Goal: Task Accomplishment & Management: Use online tool/utility

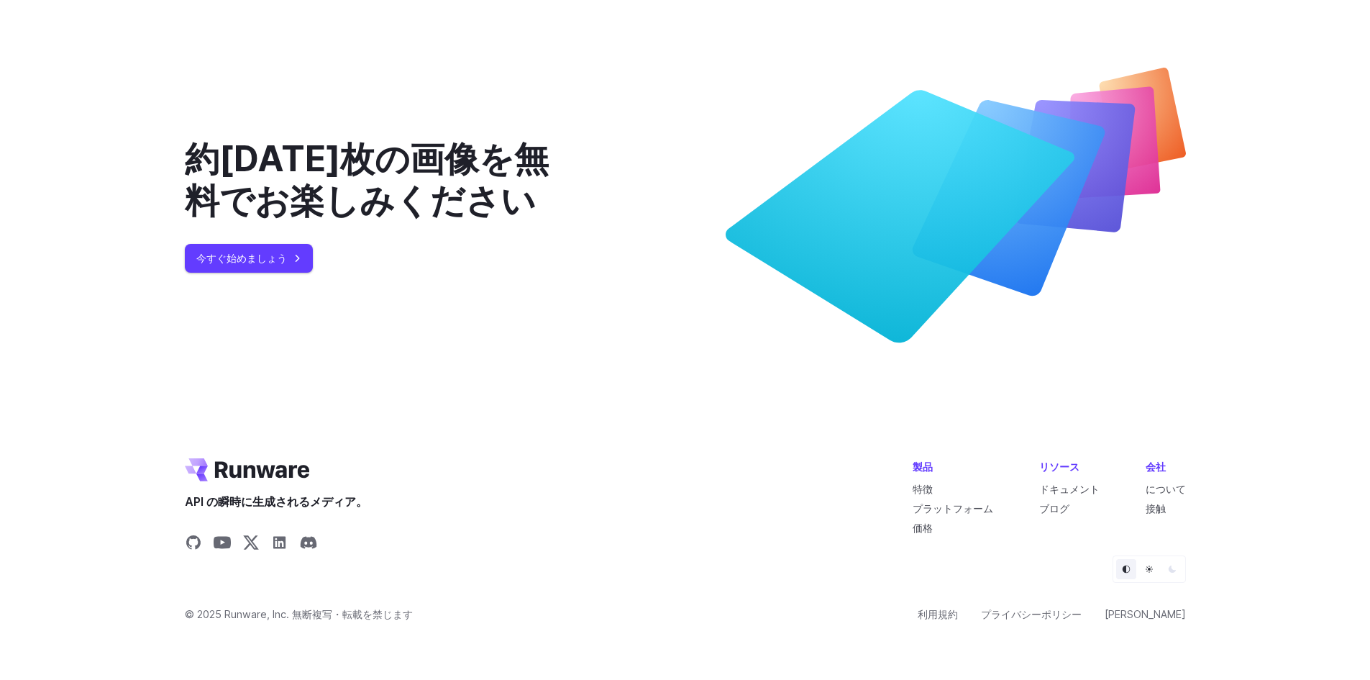
scroll to position [5497, 0]
click at [282, 251] on font "今すぐ始めましょう" at bounding box center [241, 258] width 91 height 17
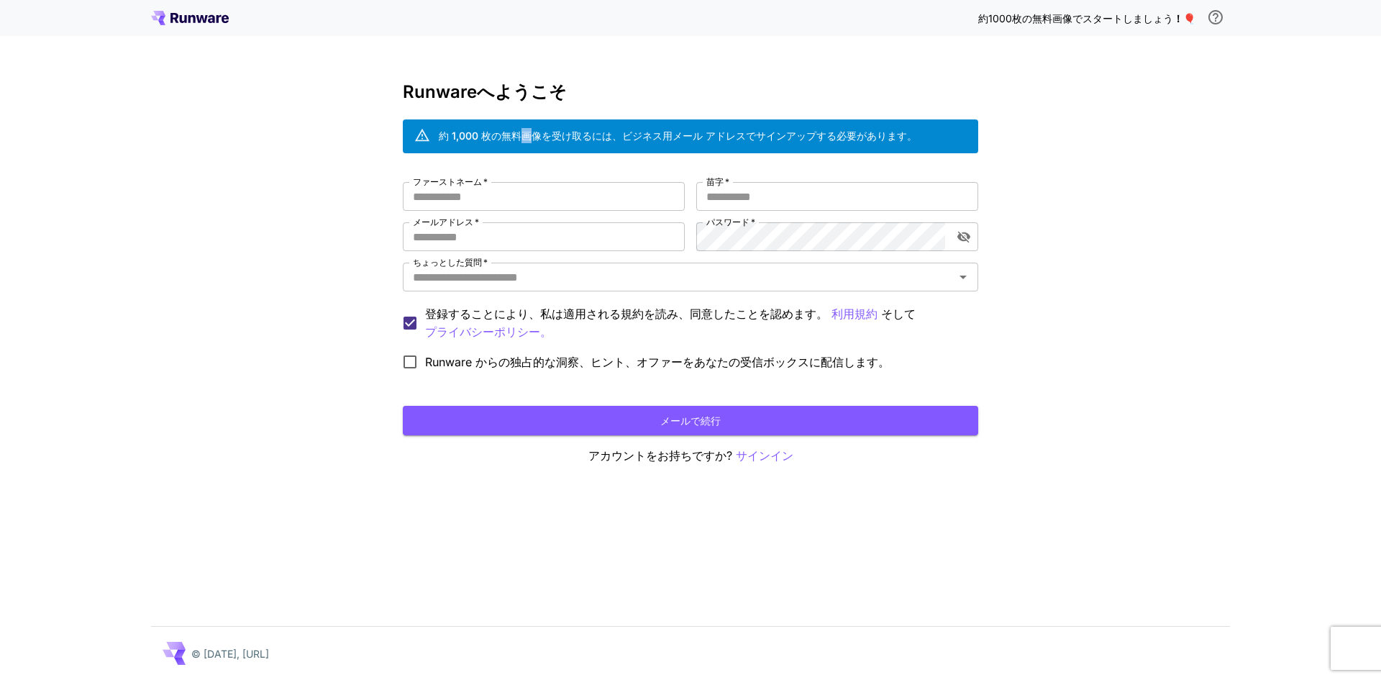
drag, startPoint x: 519, startPoint y: 138, endPoint x: 550, endPoint y: 146, distance: 31.9
click at [539, 146] on div "約 1,000 枚の無料画像を受け取るには、ビジネス用メール アドレスでサインアップする必要があります。" at bounding box center [678, 136] width 478 height 25
click at [546, 197] on input "ファーストネーム   *" at bounding box center [544, 196] width 282 height 29
type input "*"
type input "********"
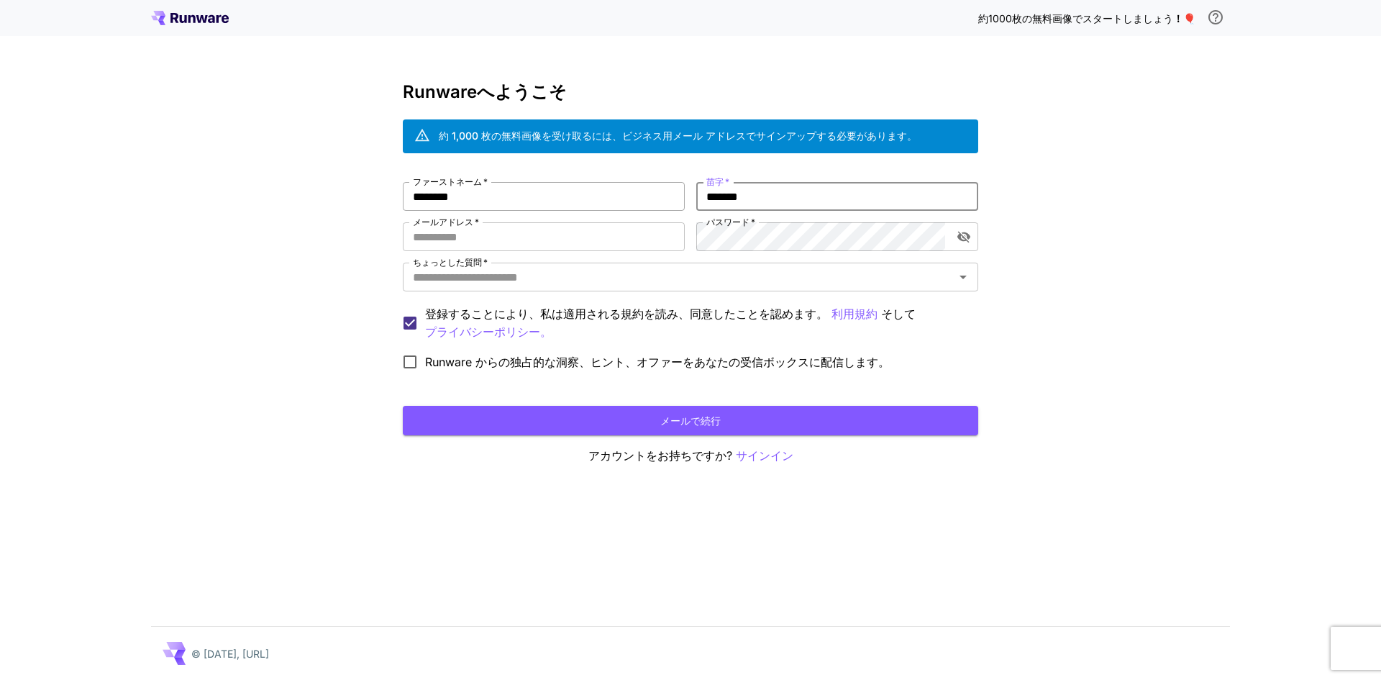
type input "*******"
type input "**********"
click at [966, 234] on icon "パスワードの表示を切り替える" at bounding box center [963, 238] width 13 height 12
click at [823, 277] on input "ちょっとした質問   *" at bounding box center [678, 277] width 543 height 20
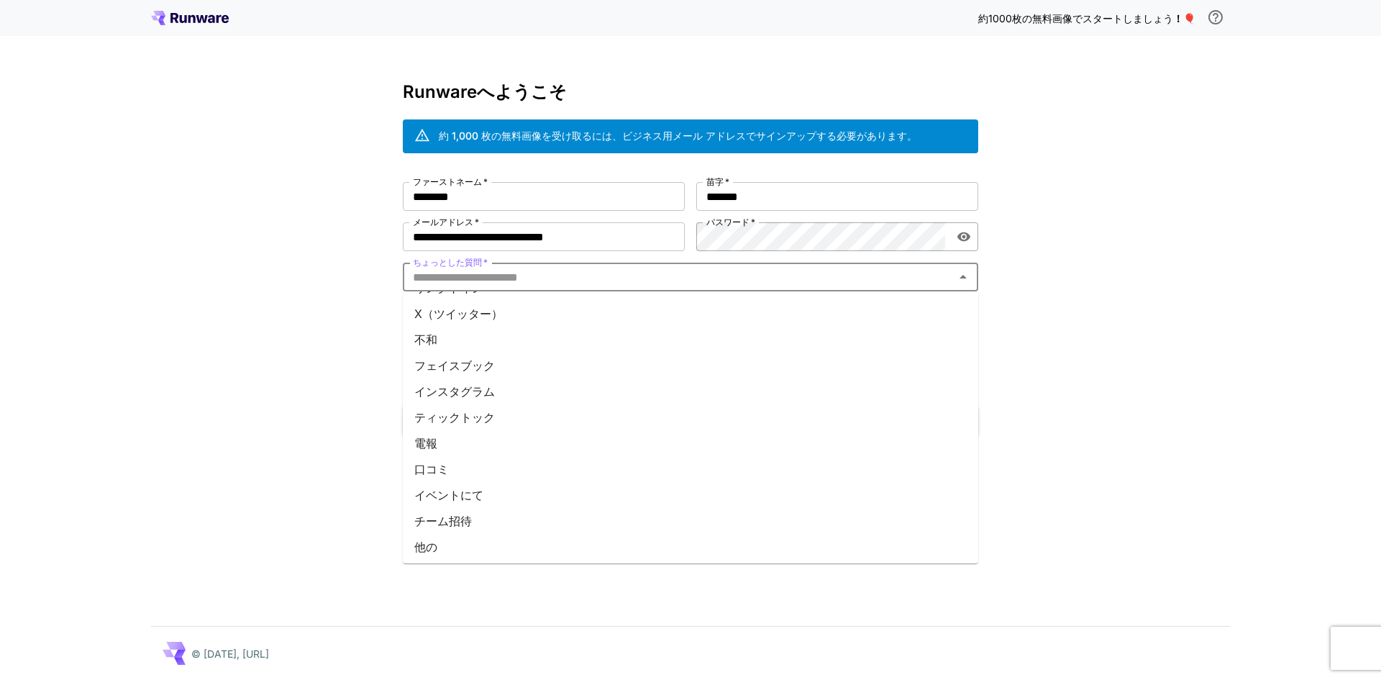
scroll to position [128, 0]
click at [465, 545] on li "他の" at bounding box center [690, 545] width 575 height 26
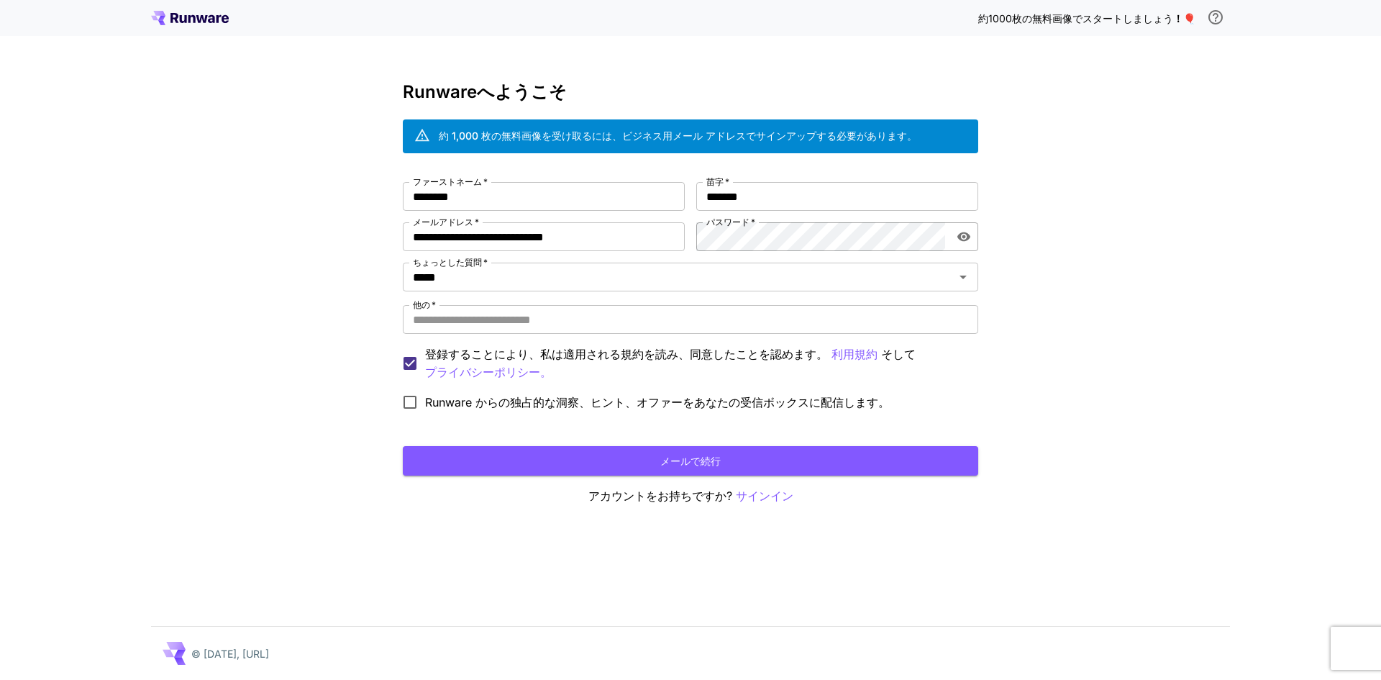
click at [244, 327] on div "**********" at bounding box center [690, 340] width 1381 height 680
click at [485, 323] on input "他の   *" at bounding box center [690, 319] width 575 height 29
type input "*"
type input "*******"
drag, startPoint x: 309, startPoint y: 515, endPoint x: 319, endPoint y: 514, distance: 10.9
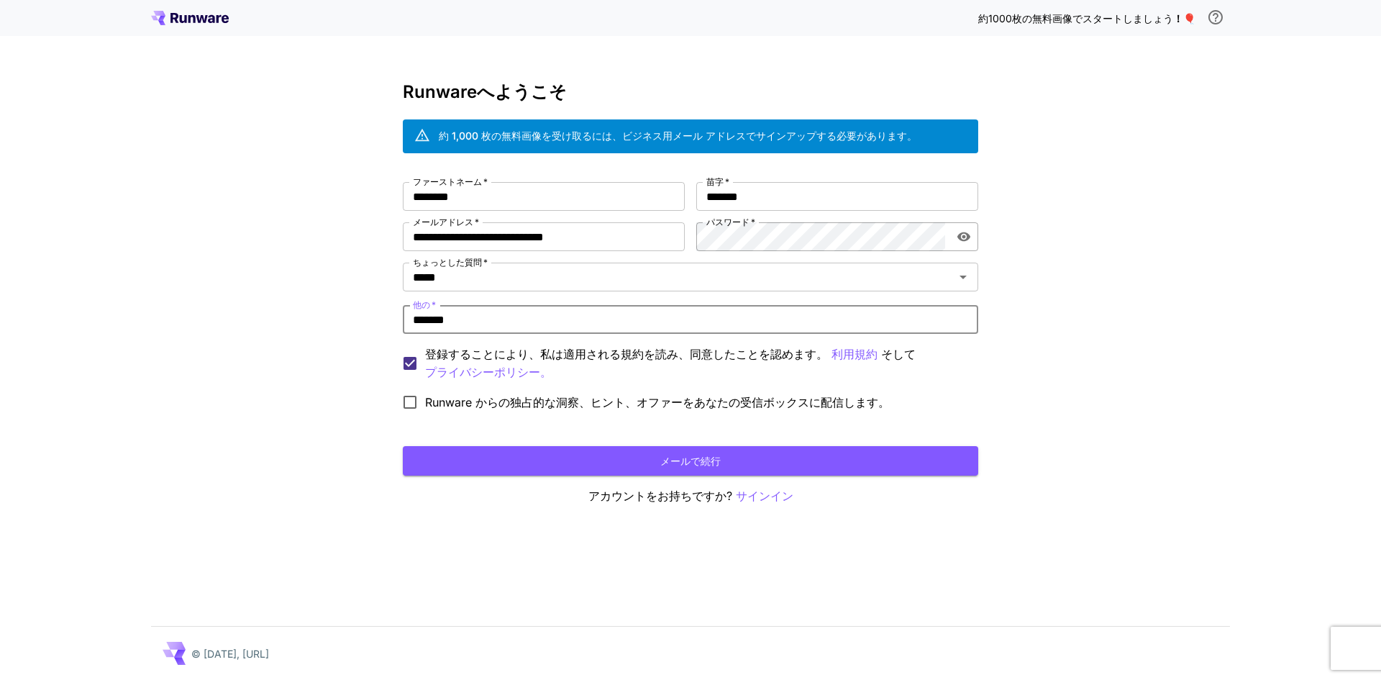
click at [309, 515] on div "**********" at bounding box center [690, 340] width 1381 height 680
click at [447, 474] on div "**********" at bounding box center [690, 293] width 575 height 423
click at [452, 463] on button "メールで続行" at bounding box center [690, 460] width 575 height 29
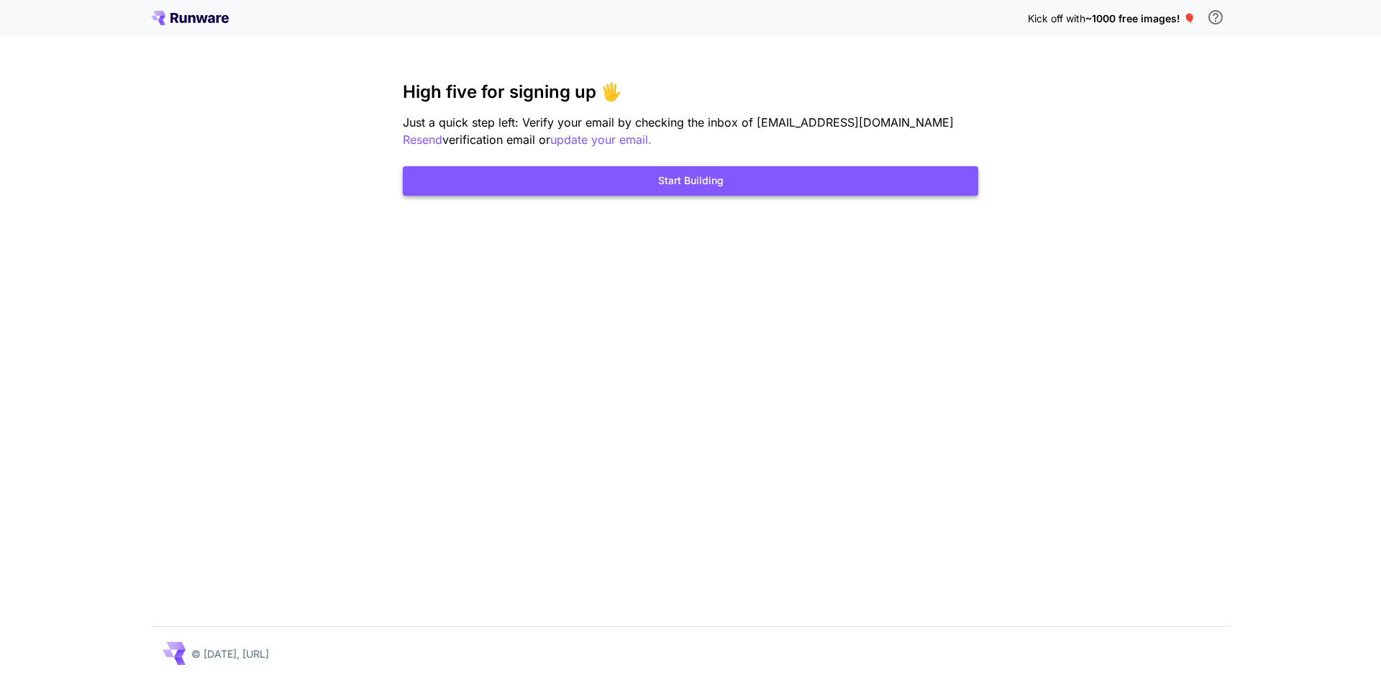
click at [687, 193] on button "Start Building" at bounding box center [690, 180] width 575 height 29
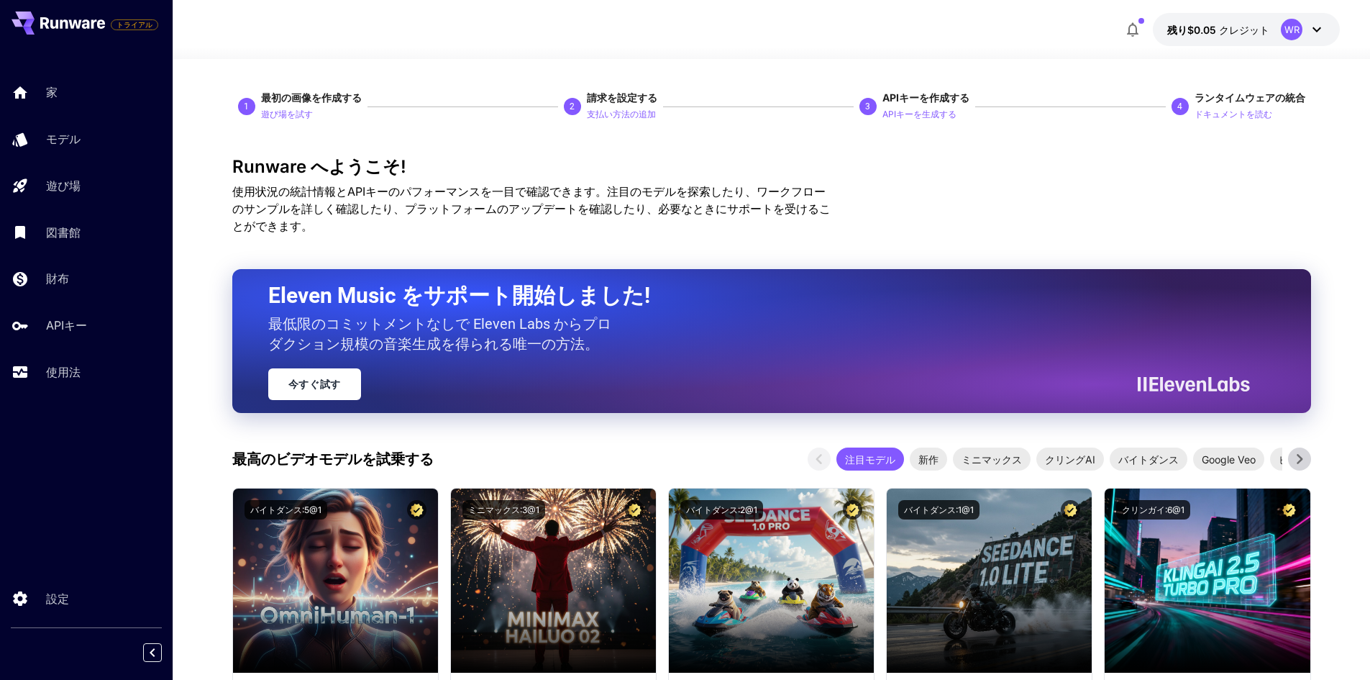
click at [1315, 27] on icon at bounding box center [1316, 29] width 17 height 17
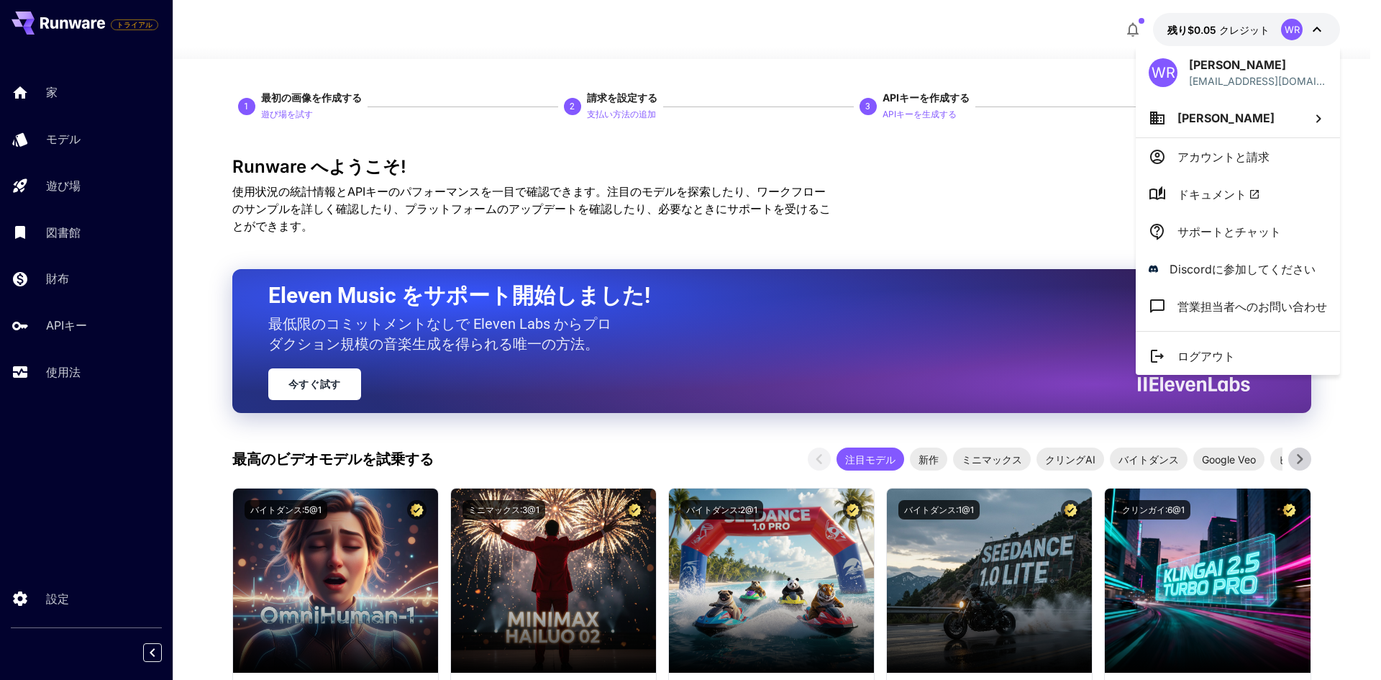
click at [955, 214] on div at bounding box center [690, 340] width 1381 height 680
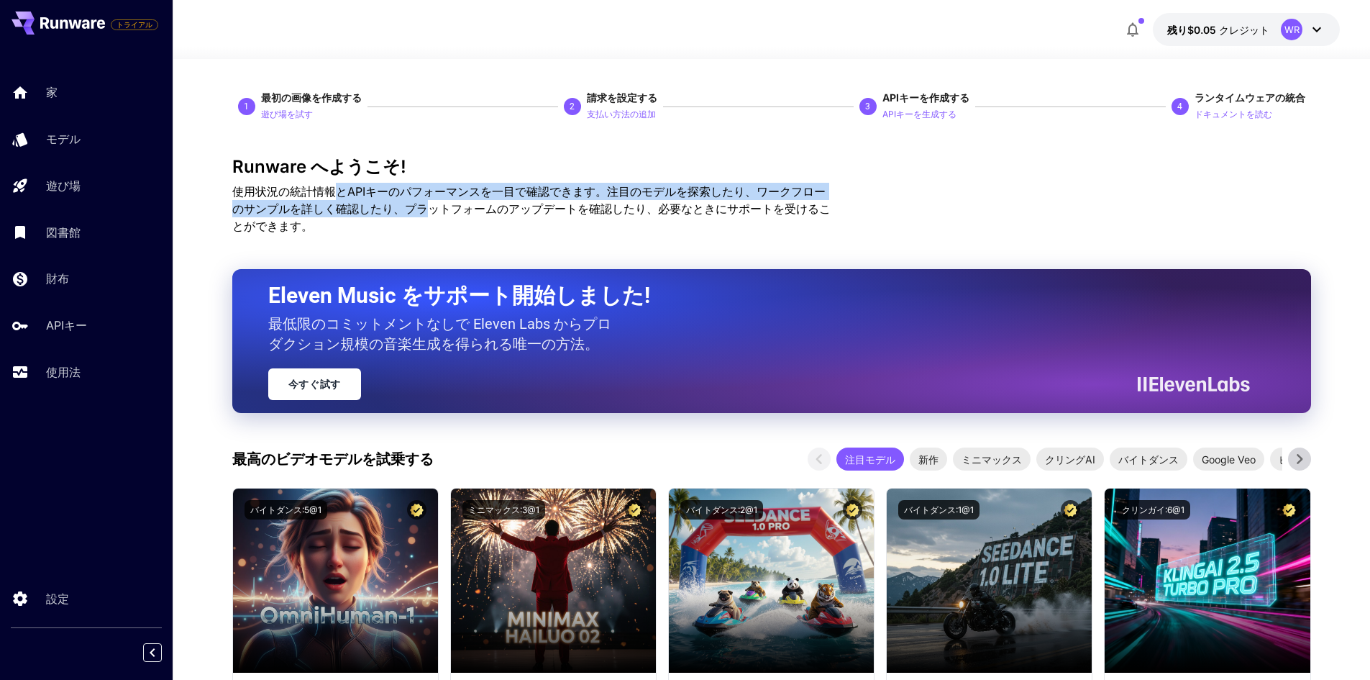
drag, startPoint x: 332, startPoint y: 191, endPoint x: 432, endPoint y: 214, distance: 102.6
click at [432, 214] on font "使用状況の統計情報とAPIキーのパフォーマンスを一目で確認できます。注目のモデルを探索したり、ワークフローのサンプルを詳しく確認したり、プラットフォームのアッ…" at bounding box center [531, 208] width 598 height 49
click at [432, 216] on font "使用状況の統計情報とAPIキーのパフォーマンスを一目で確認できます。注目のモデルを探索したり、ワークフローのサンプルを詳しく確認したり、プラットフォームのアッ…" at bounding box center [531, 208] width 598 height 49
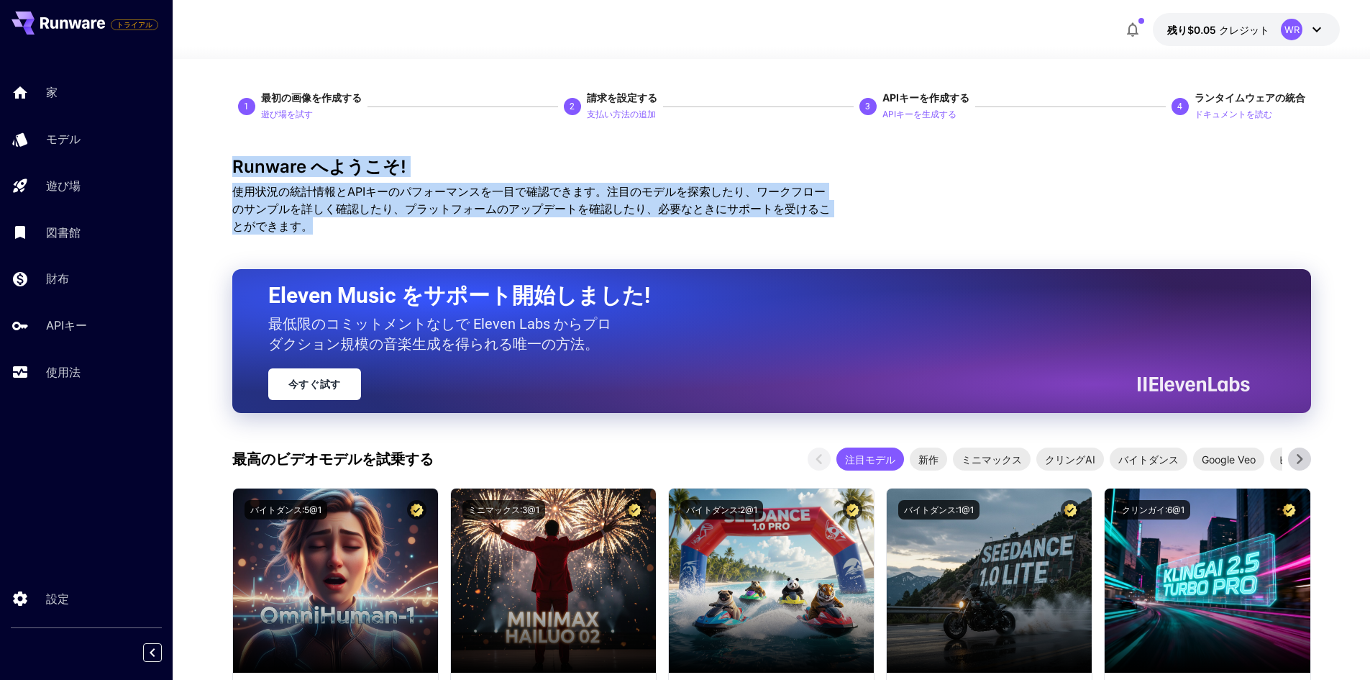
drag, startPoint x: 432, startPoint y: 224, endPoint x: 183, endPoint y: 170, distance: 254.5
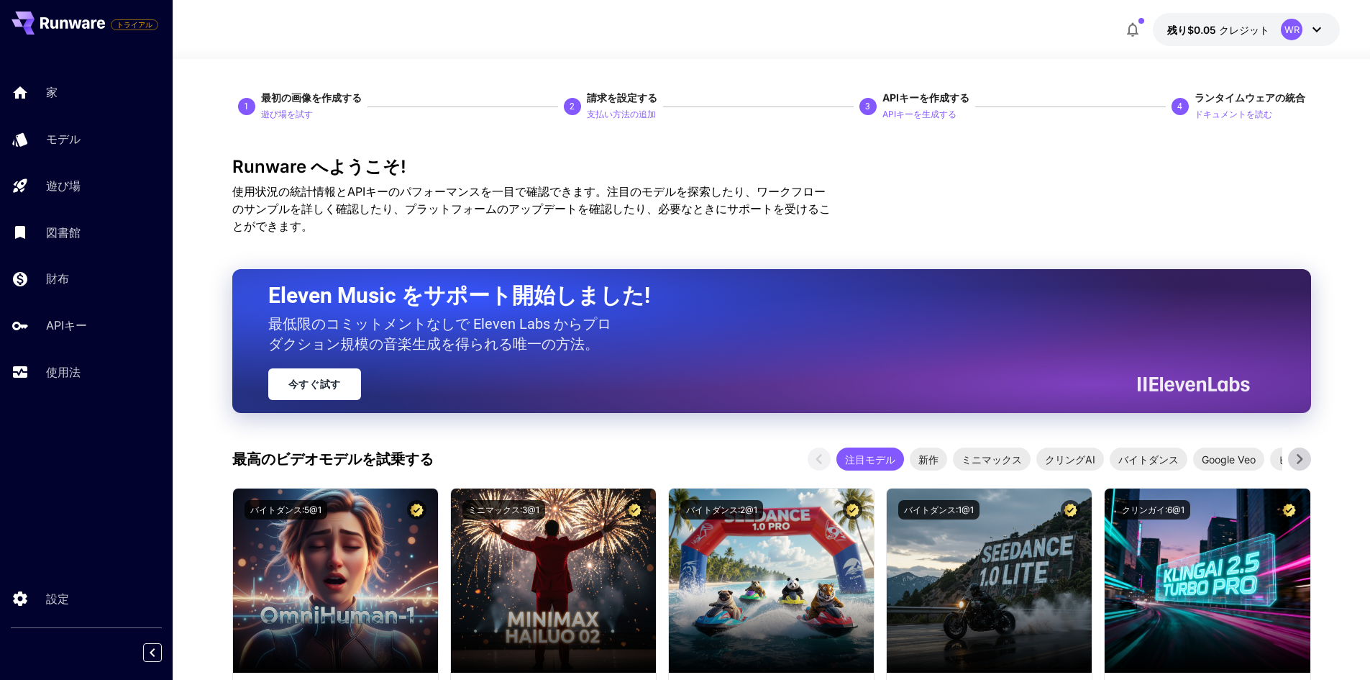
click at [619, 38] on div "残り$0.05 クレジット WR" at bounding box center [772, 29] width 1138 height 33
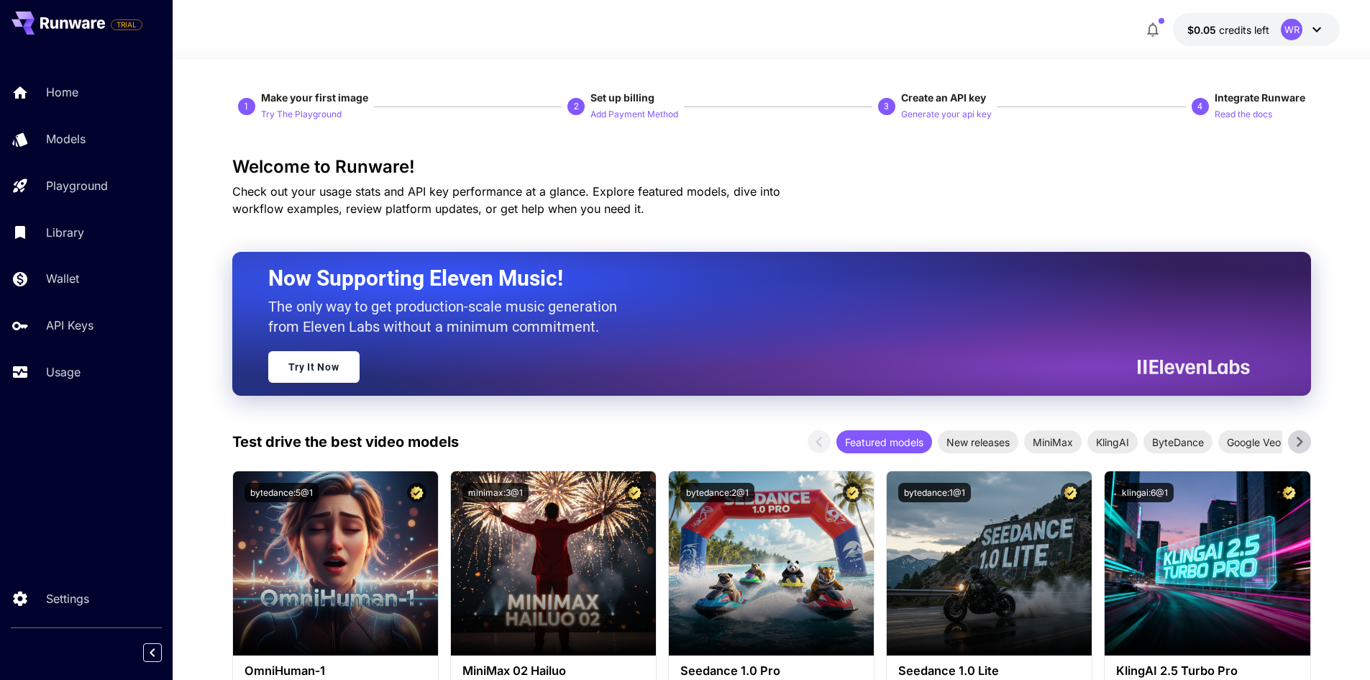
click at [1148, 200] on div "Welcome to Runware! Check out your usage stats and API key performance at a gla…" at bounding box center [771, 187] width 1079 height 60
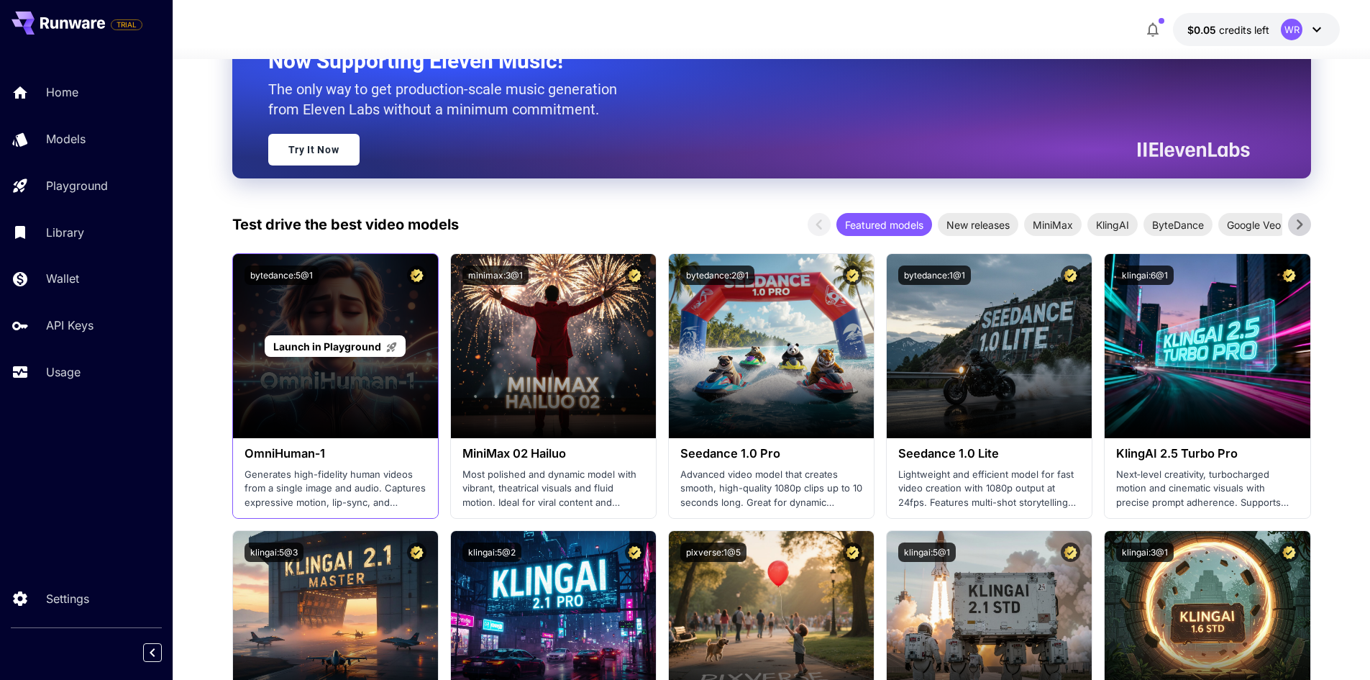
scroll to position [216, 0]
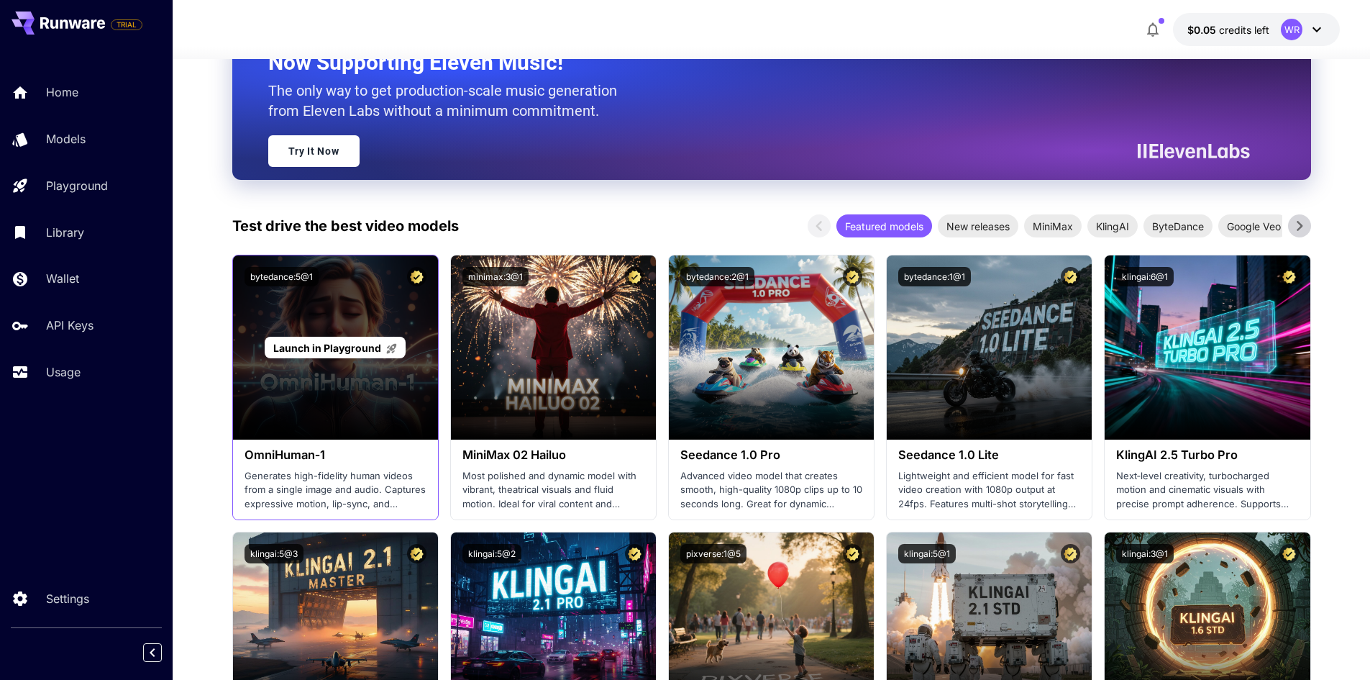
click at [355, 414] on div "Launch in Playground" at bounding box center [335, 347] width 205 height 184
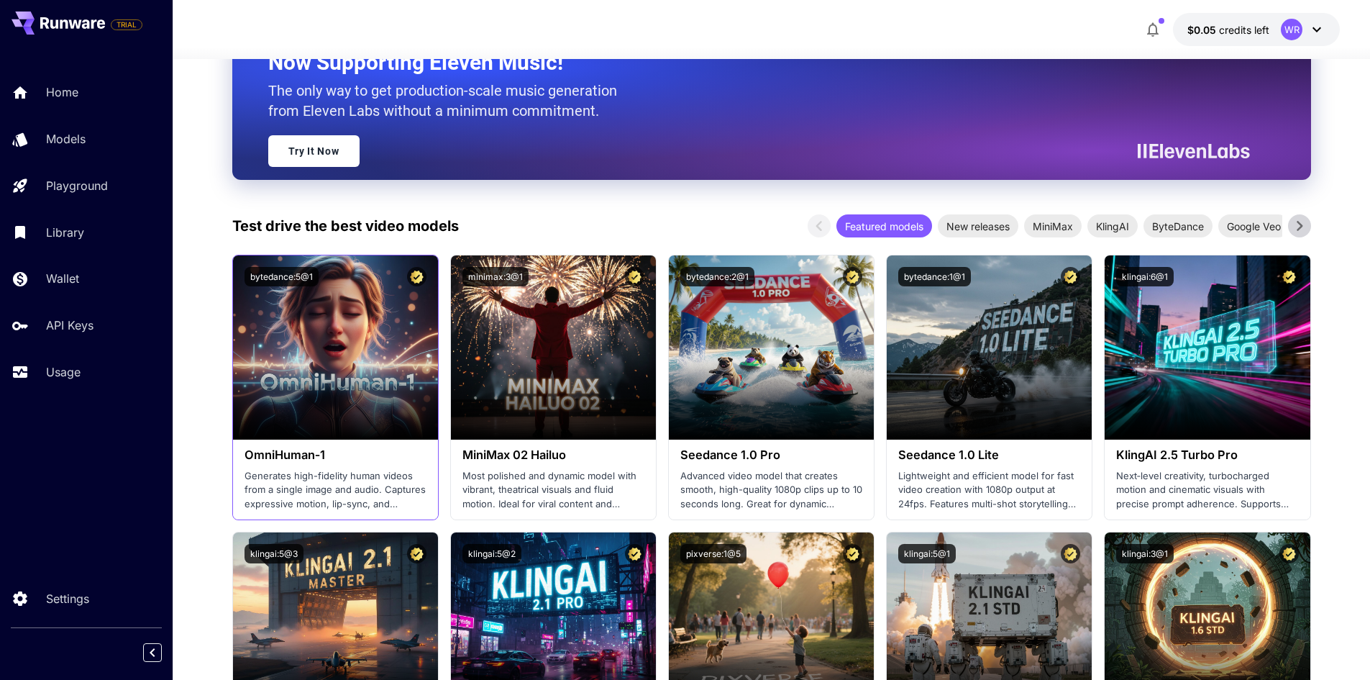
click at [363, 487] on p "Generates high-fidelity human videos from a single image and audio. Captures ex…" at bounding box center [336, 490] width 182 height 42
click at [366, 455] on h3 "OmniHuman‑1" at bounding box center [336, 455] width 182 height 14
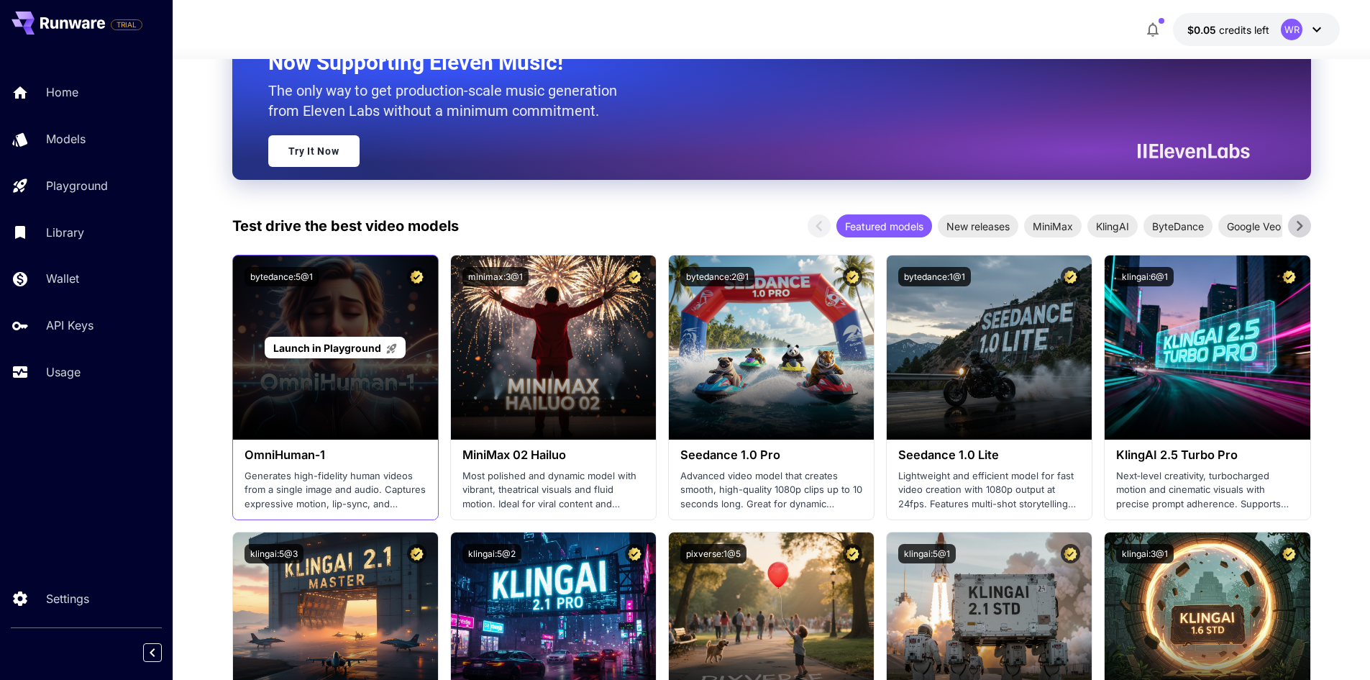
click at [365, 344] on span "Launch in Playground" at bounding box center [327, 348] width 108 height 12
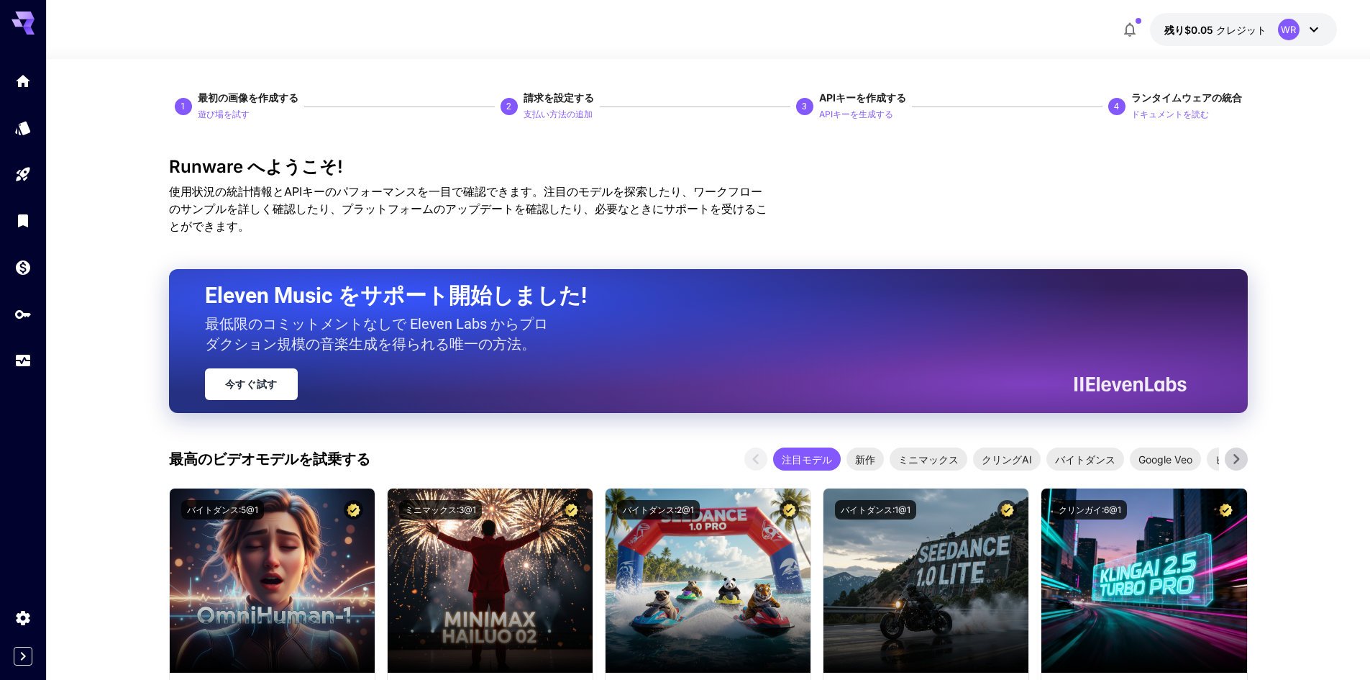
click at [1311, 33] on icon at bounding box center [1314, 29] width 17 height 17
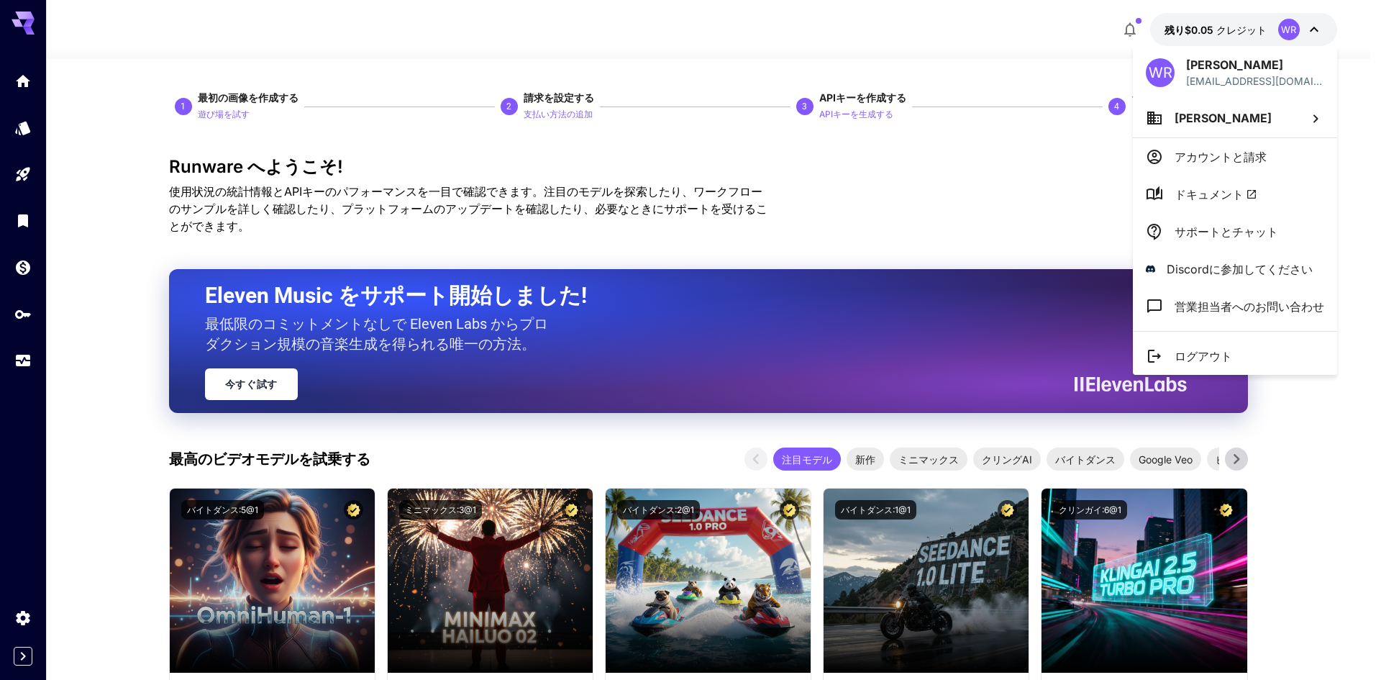
click at [1328, 35] on div at bounding box center [690, 340] width 1381 height 680
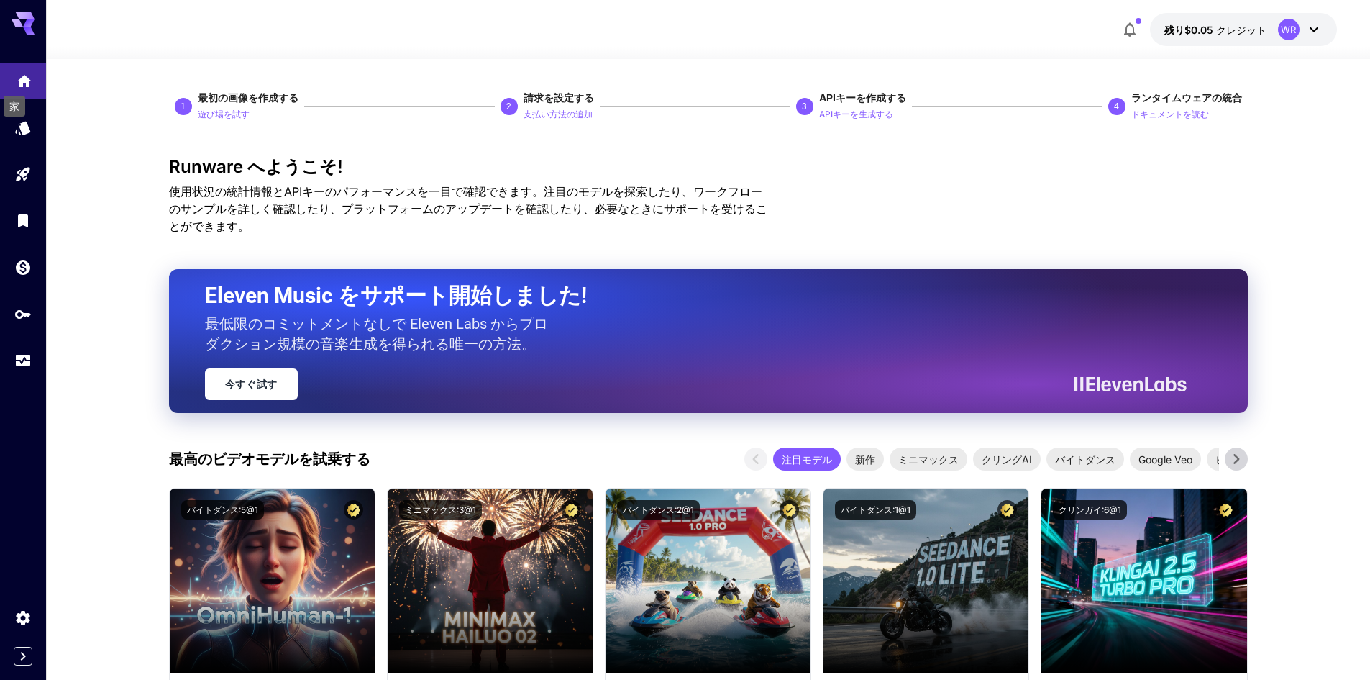
click at [27, 75] on icon "家" at bounding box center [24, 76] width 14 height 12
click at [216, 115] on font "遊び場を試す" at bounding box center [224, 114] width 52 height 11
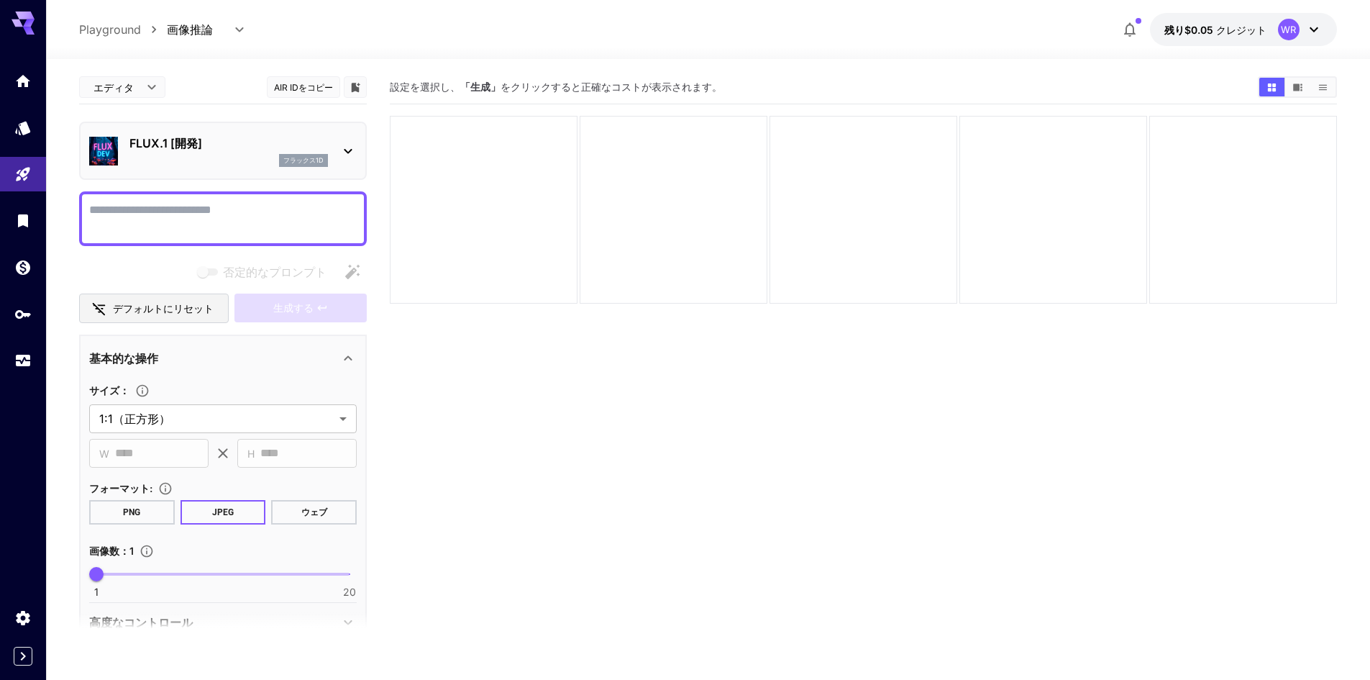
click at [216, 212] on textarea "否定的なプロンプト" at bounding box center [223, 218] width 268 height 35
click at [284, 228] on textarea "否定的なプロンプト" at bounding box center [223, 218] width 268 height 35
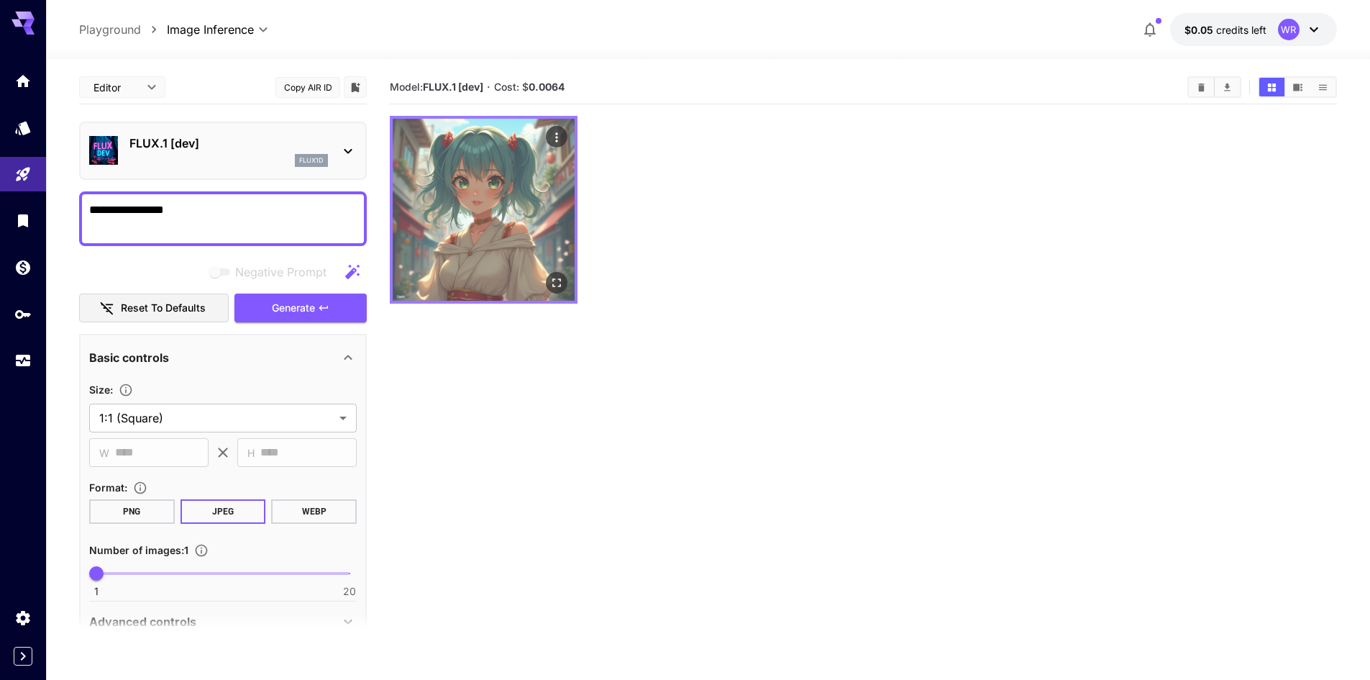
type textarea "**********"
click at [486, 241] on img at bounding box center [484, 210] width 182 height 182
click at [500, 142] on img at bounding box center [484, 210] width 182 height 182
click at [550, 279] on icon "Open in fullscreen" at bounding box center [557, 282] width 14 height 14
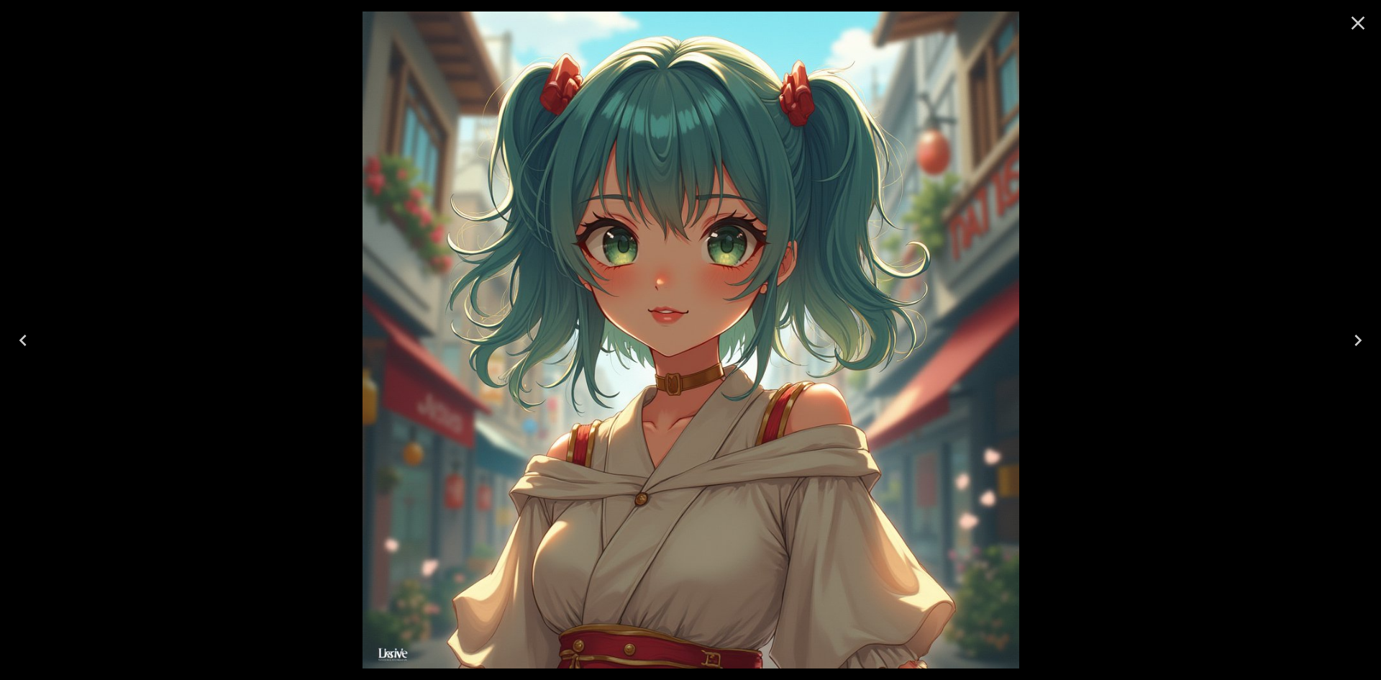
click at [1364, 26] on icon "Close" at bounding box center [1358, 23] width 23 height 23
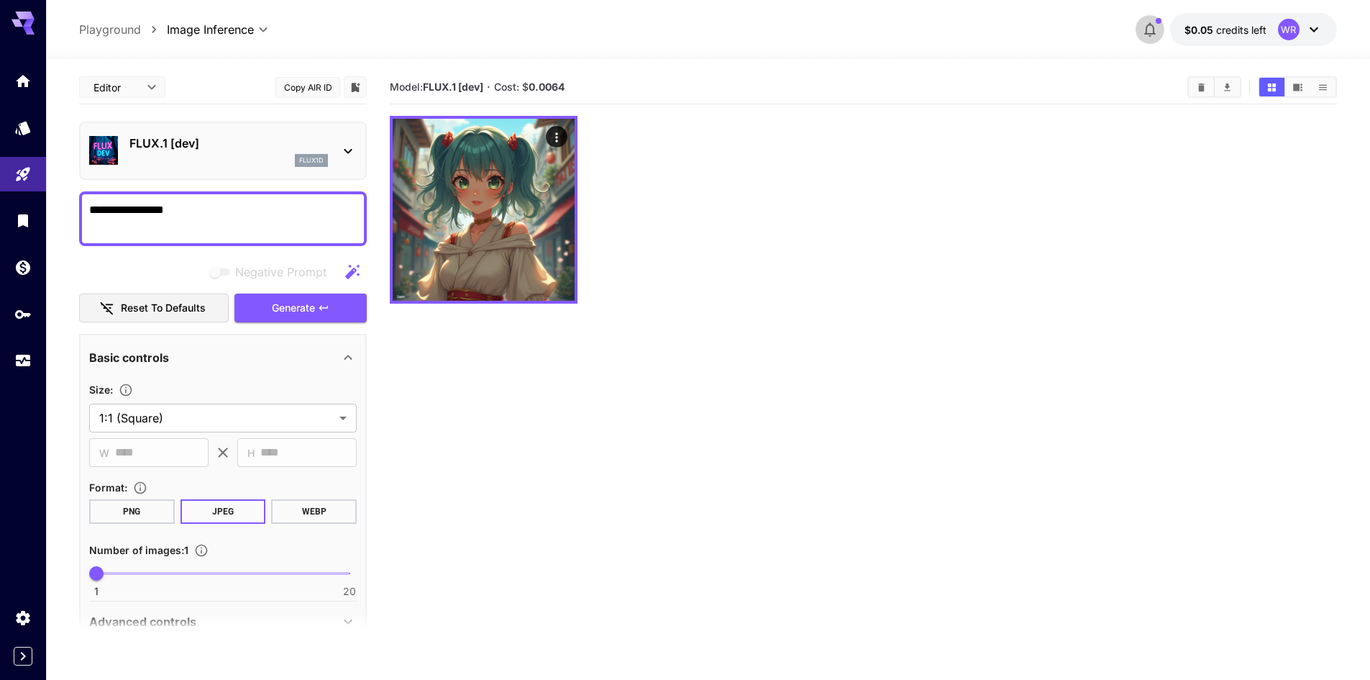
click at [1156, 30] on icon "button" at bounding box center [1150, 29] width 17 height 17
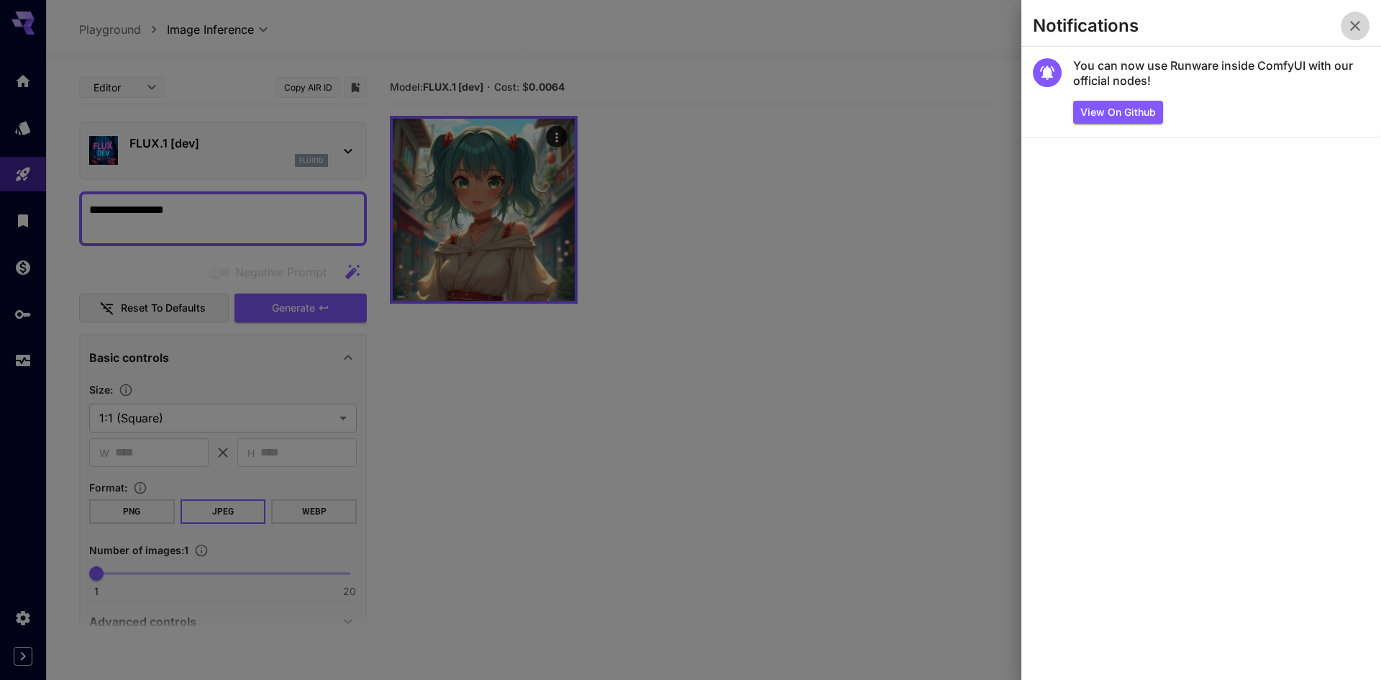
click at [1360, 22] on icon "button" at bounding box center [1355, 25] width 17 height 17
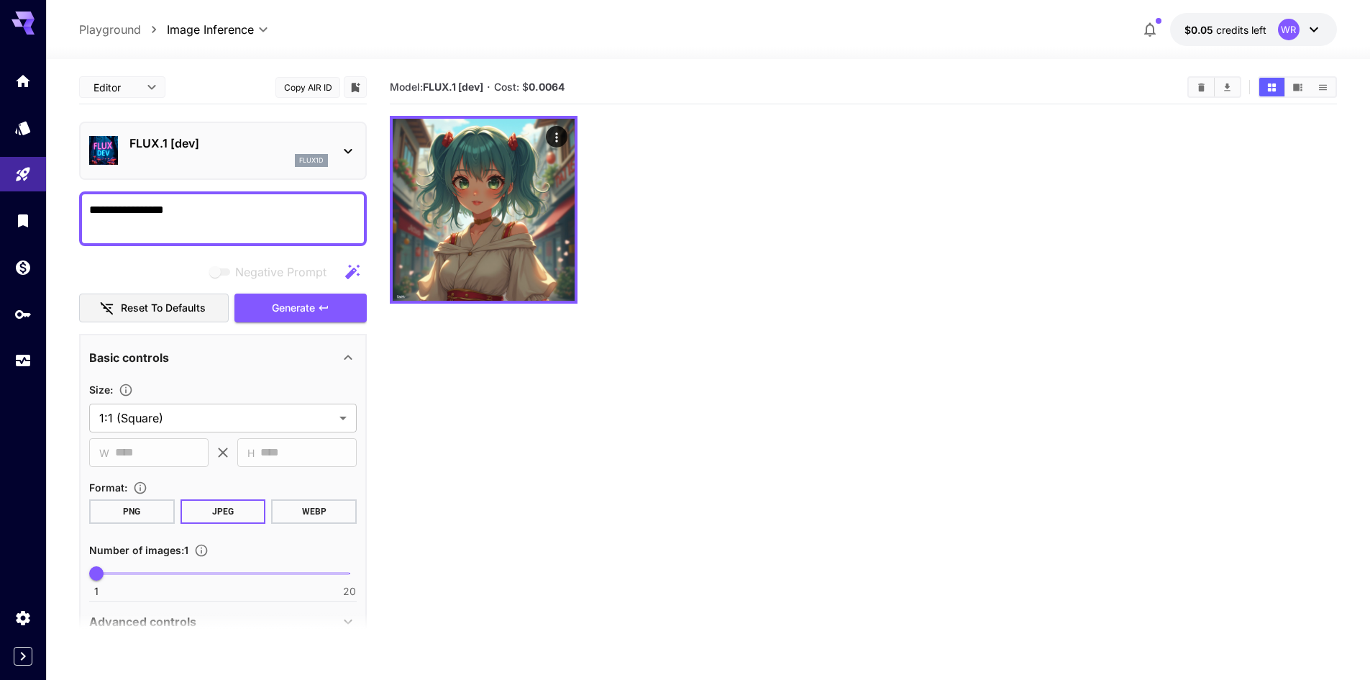
click at [919, 224] on div at bounding box center [863, 210] width 947 height 188
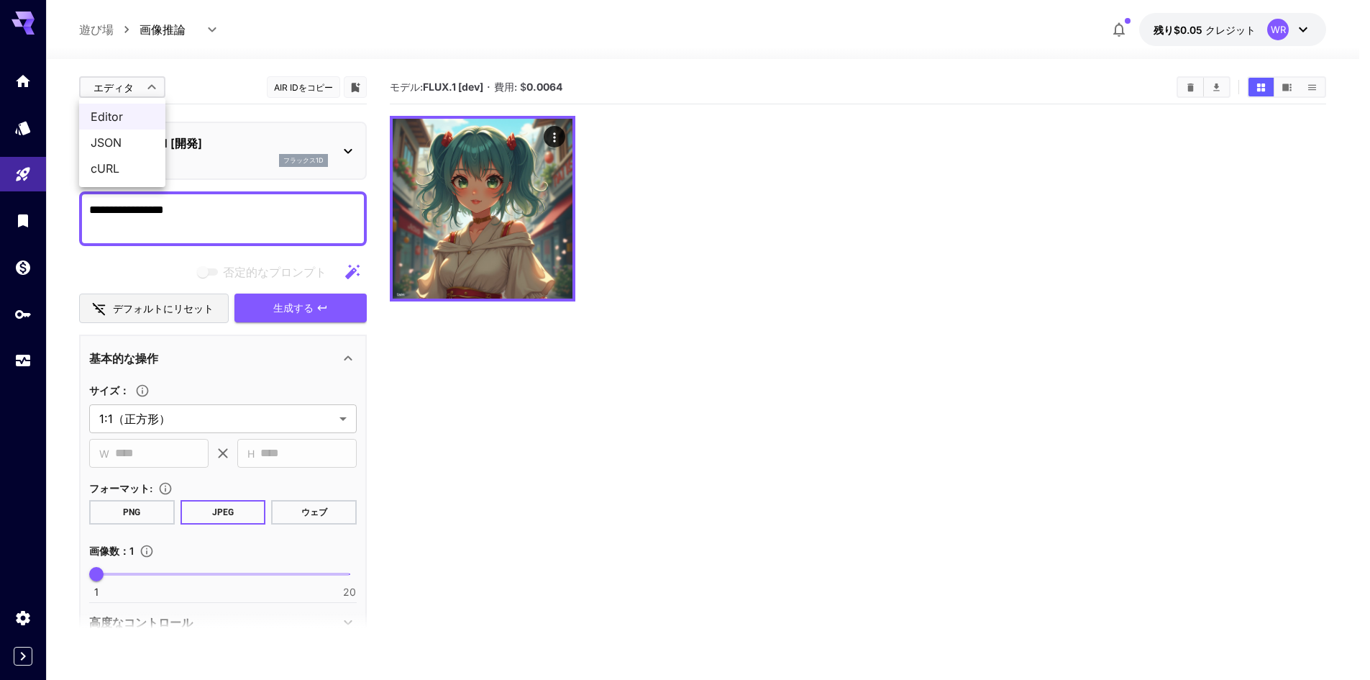
click at [145, 90] on body "**********" at bounding box center [685, 396] width 1370 height 793
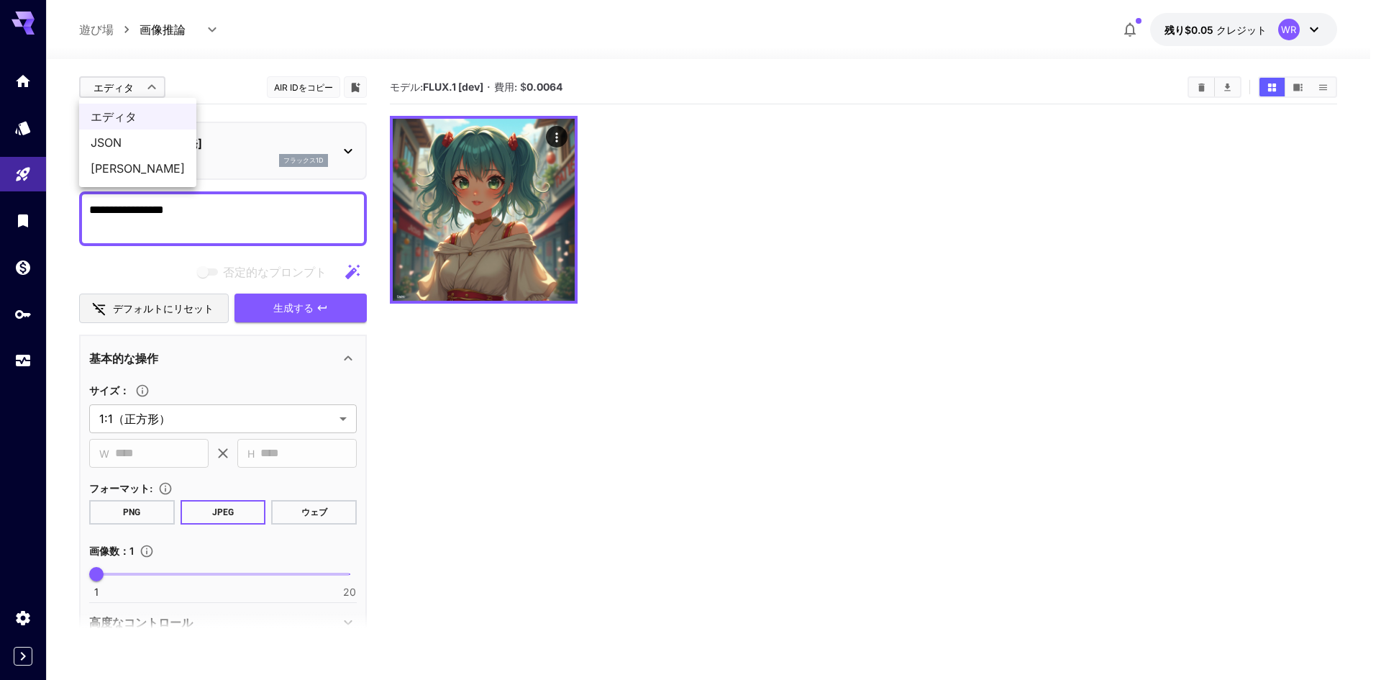
click at [145, 89] on div at bounding box center [690, 340] width 1381 height 680
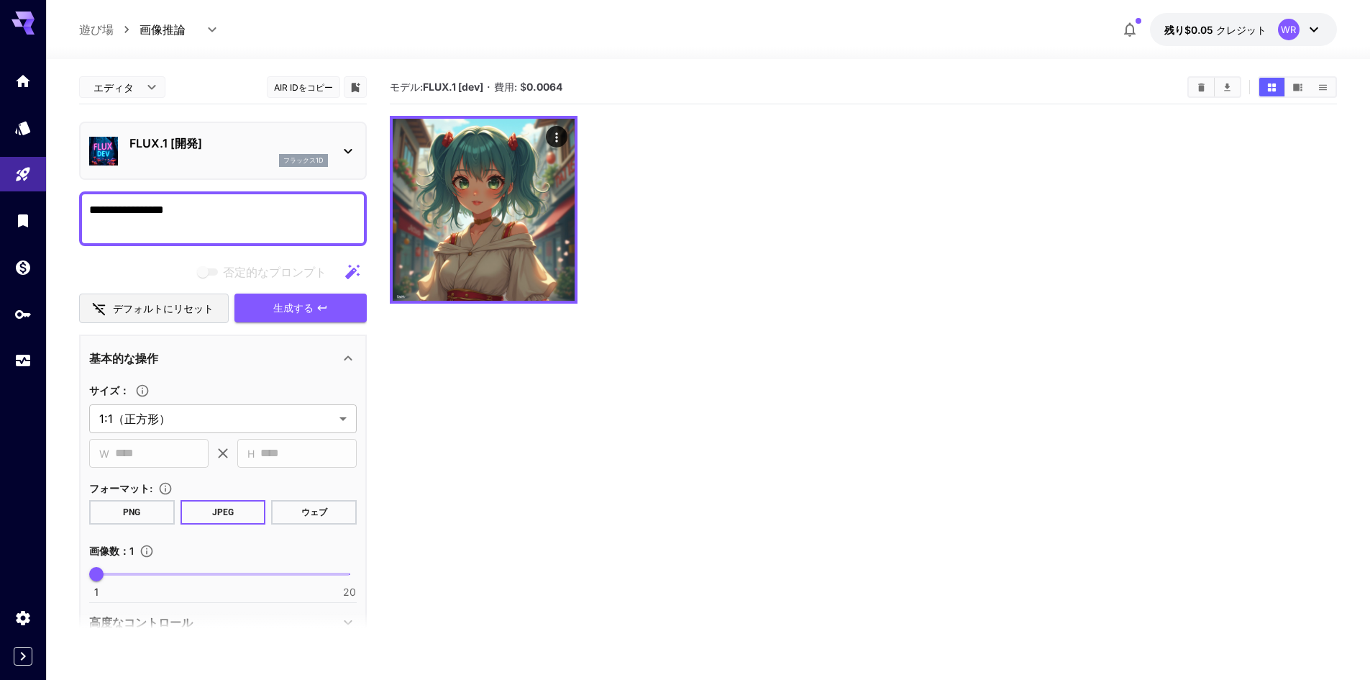
click at [318, 204] on textarea "**********" at bounding box center [223, 218] width 268 height 35
click at [352, 150] on icon at bounding box center [348, 150] width 17 height 17
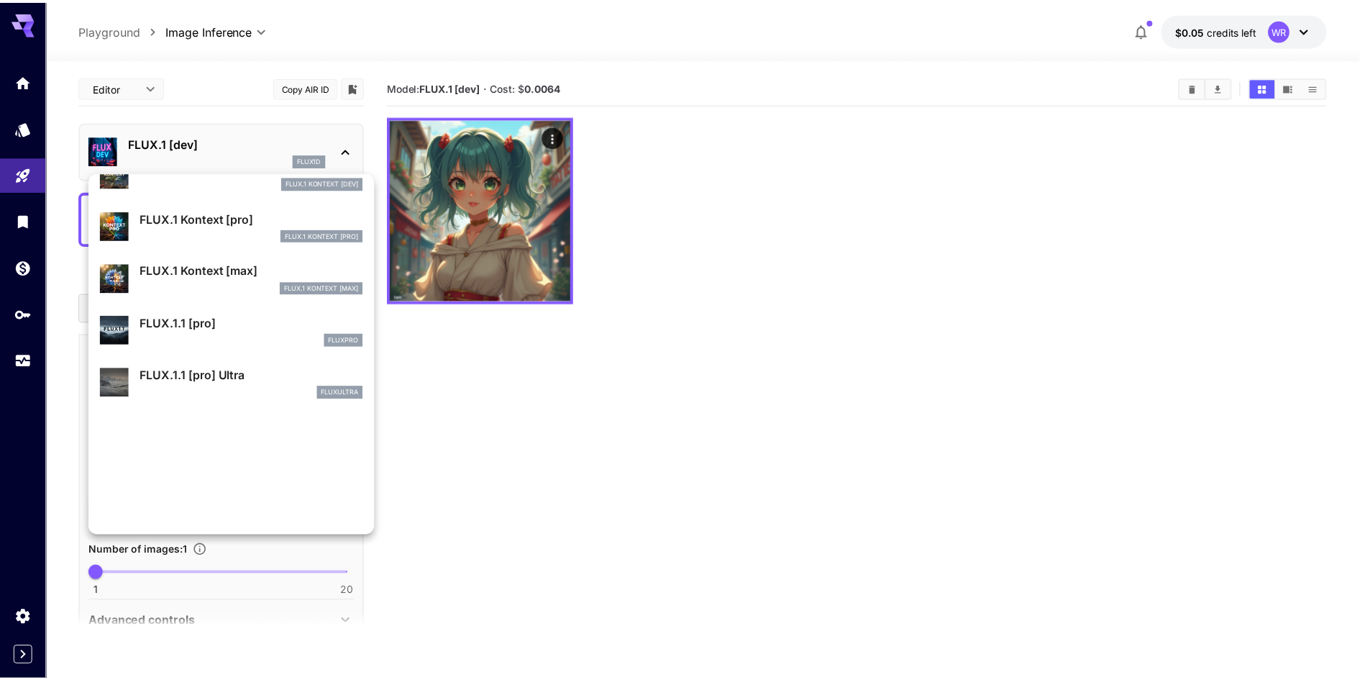
scroll to position [1007, 0]
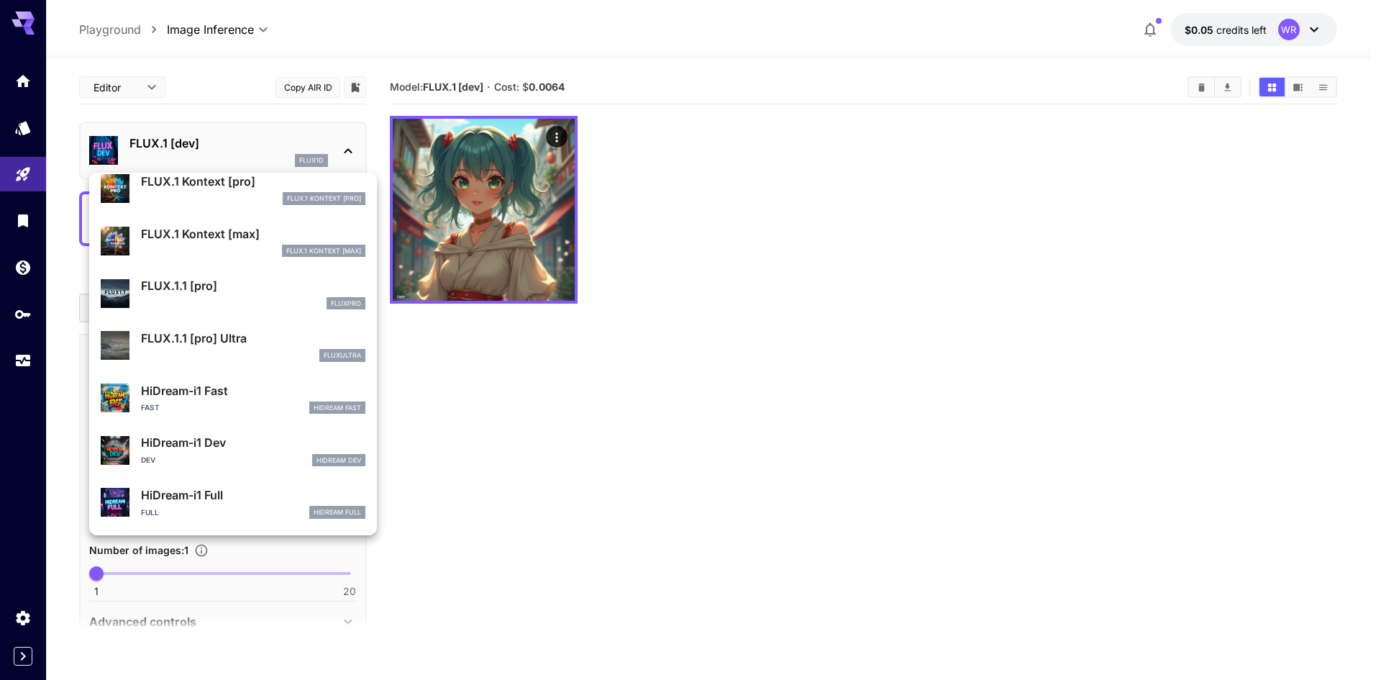
drag, startPoint x: 398, startPoint y: 429, endPoint x: 406, endPoint y: 429, distance: 7.9
click at [399, 429] on div at bounding box center [690, 340] width 1381 height 680
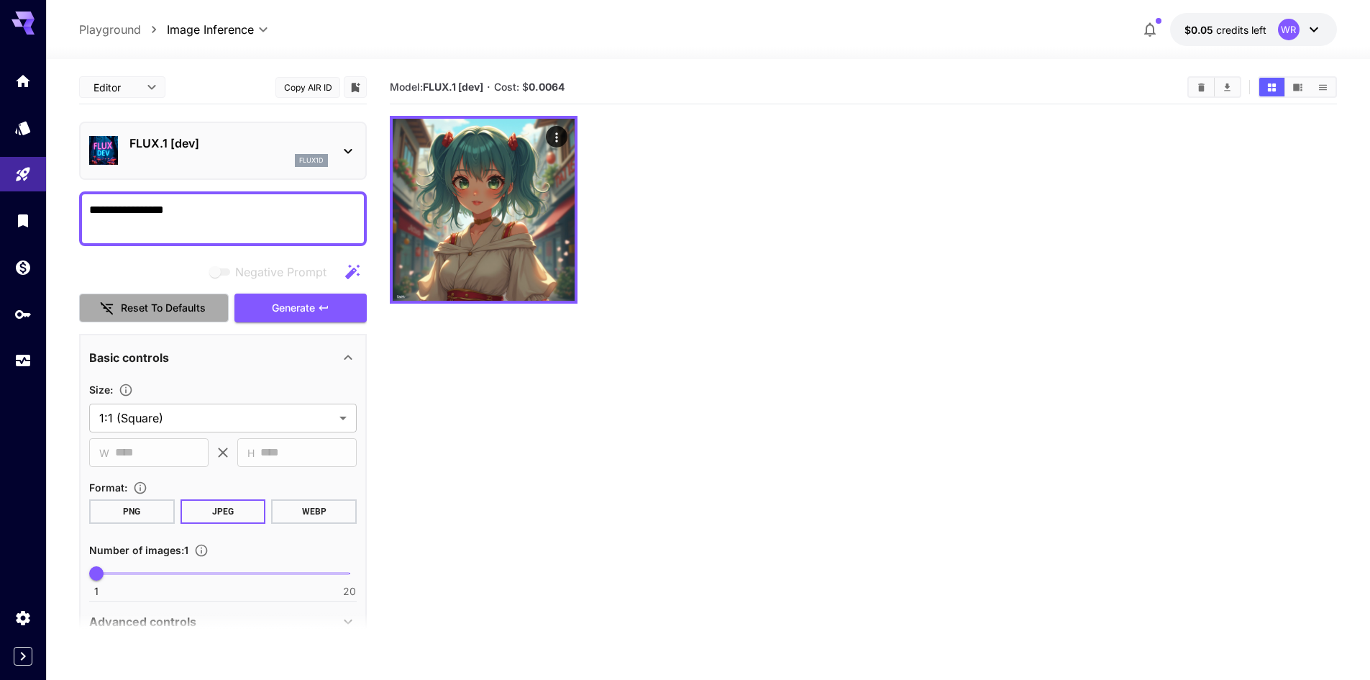
click at [191, 305] on button "Reset to defaults" at bounding box center [154, 307] width 150 height 29
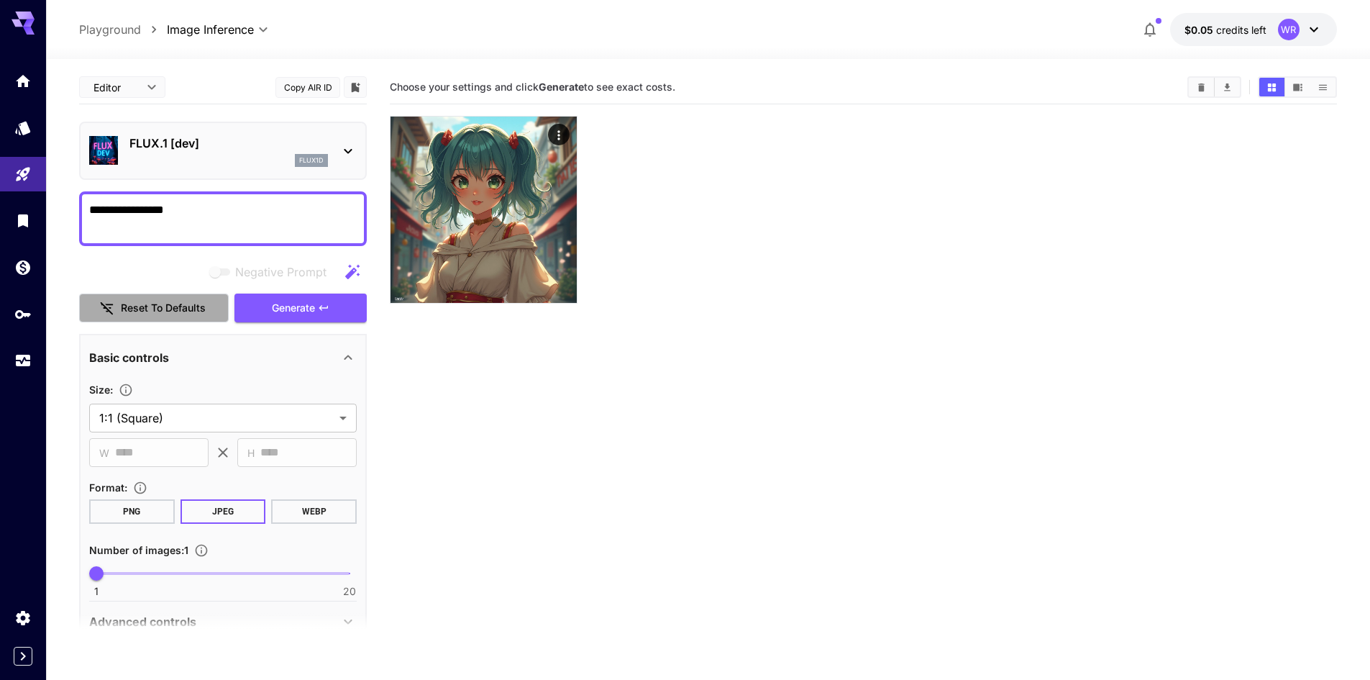
click at [188, 312] on button "Reset to defaults" at bounding box center [154, 307] width 150 height 29
click at [193, 309] on button "Reset to defaults" at bounding box center [154, 307] width 150 height 29
click at [214, 308] on button "Reset to defaults" at bounding box center [154, 307] width 150 height 29
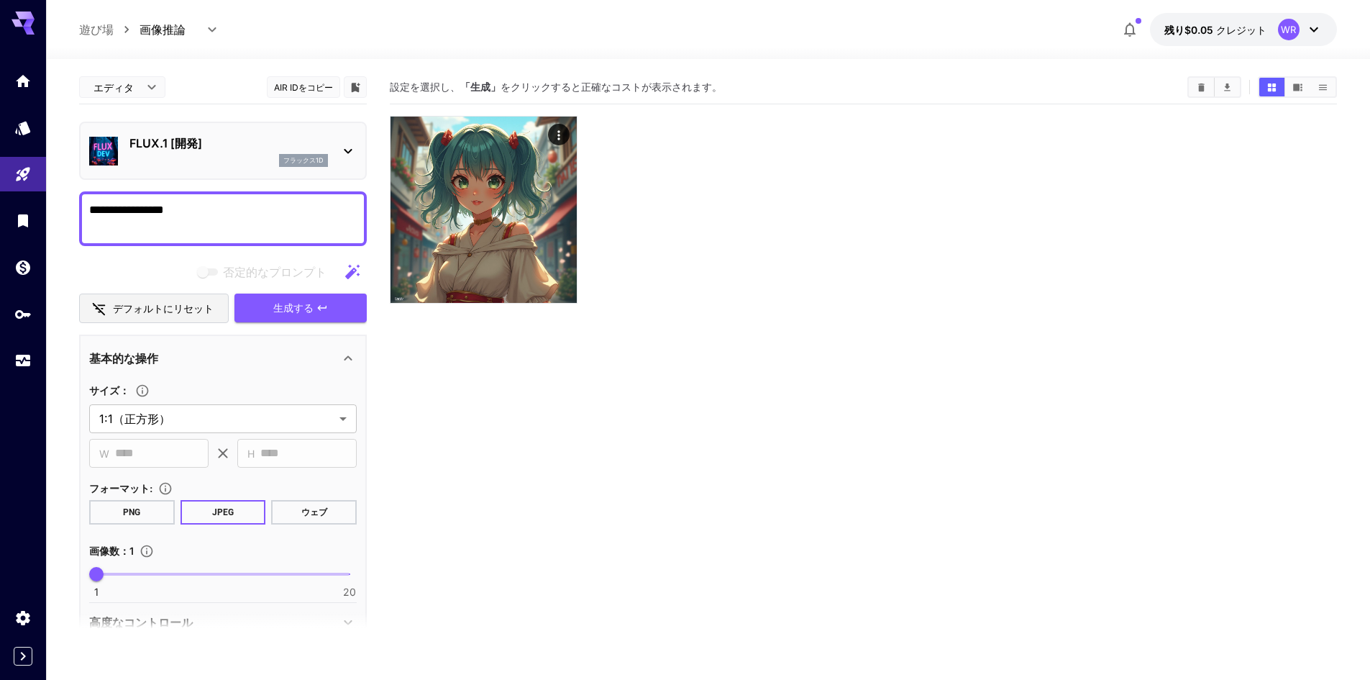
click at [742, 399] on section "設定を選択し、 「生成」 をクリックすると正確なコストが表示されます。" at bounding box center [863, 410] width 947 height 680
click at [196, 317] on font "デフォルトにリセット" at bounding box center [163, 308] width 101 height 18
click at [195, 305] on font "デフォルトにリセット" at bounding box center [163, 308] width 101 height 12
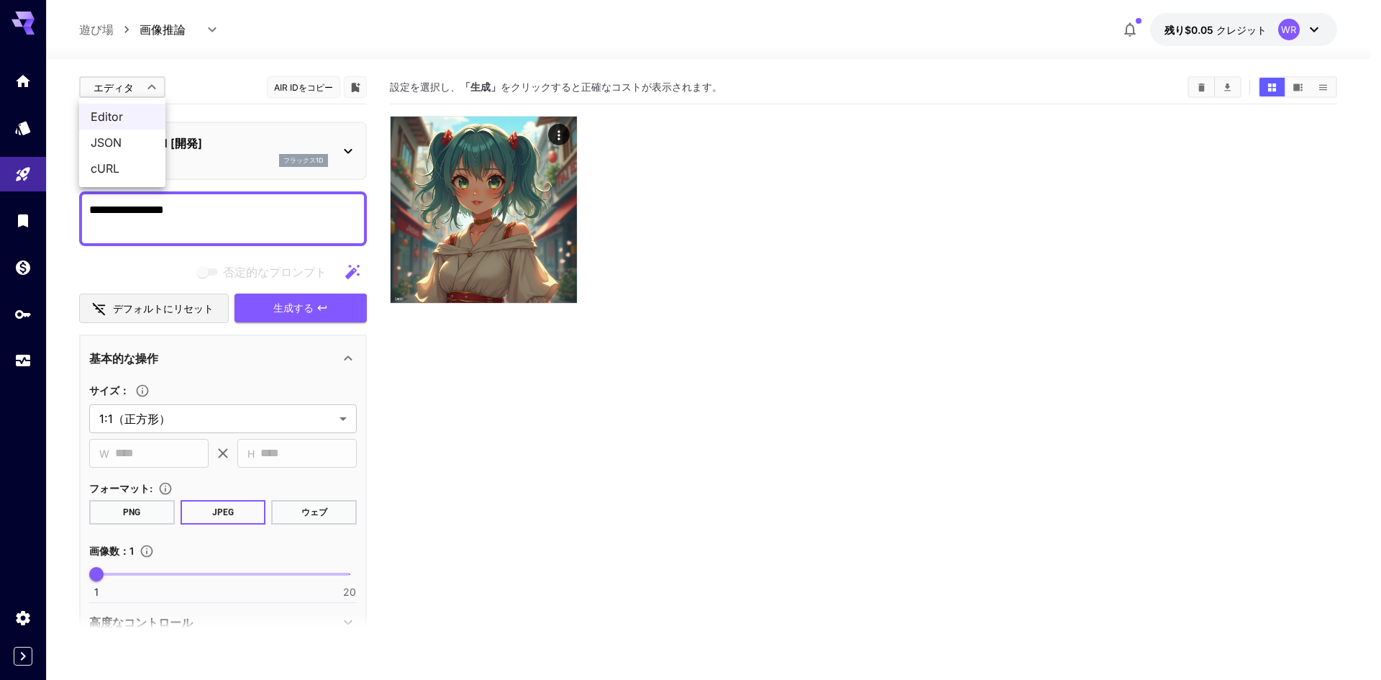
click at [157, 88] on body "**********" at bounding box center [690, 396] width 1381 height 793
click at [141, 139] on span "JSON" at bounding box center [138, 142] width 94 height 17
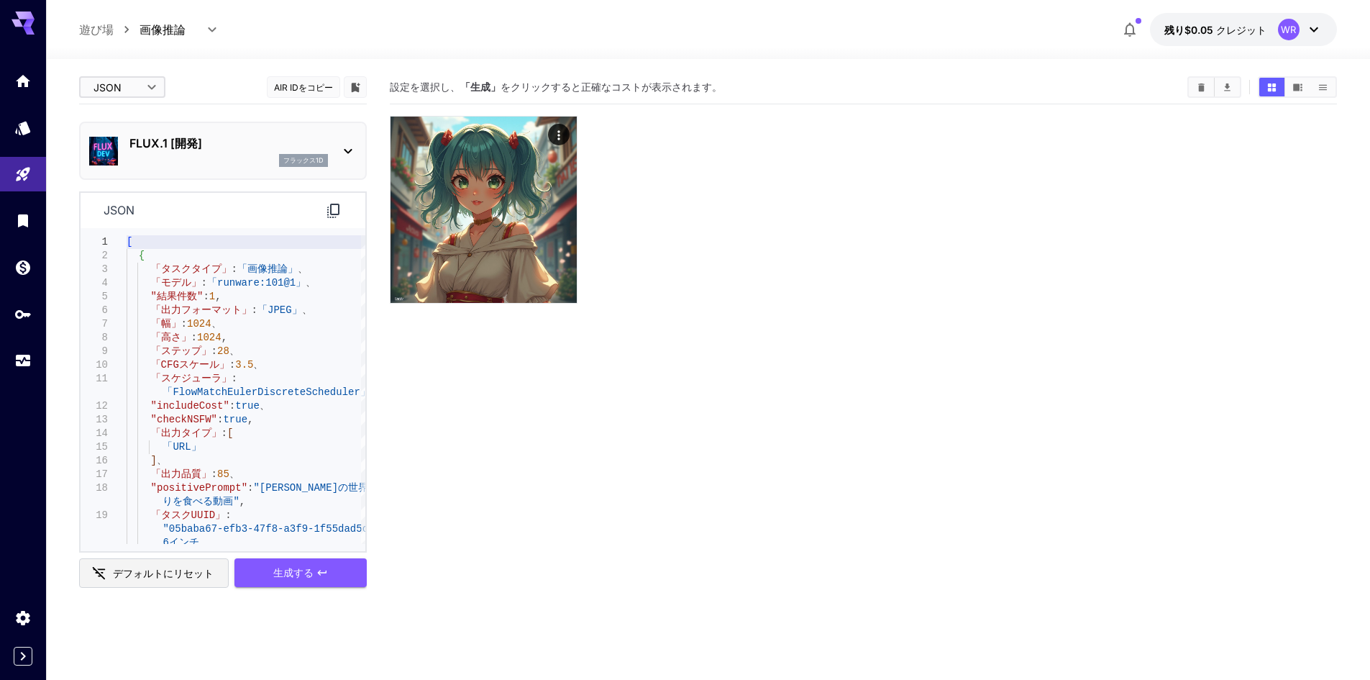
click at [152, 88] on body "**********" at bounding box center [685, 396] width 1370 height 793
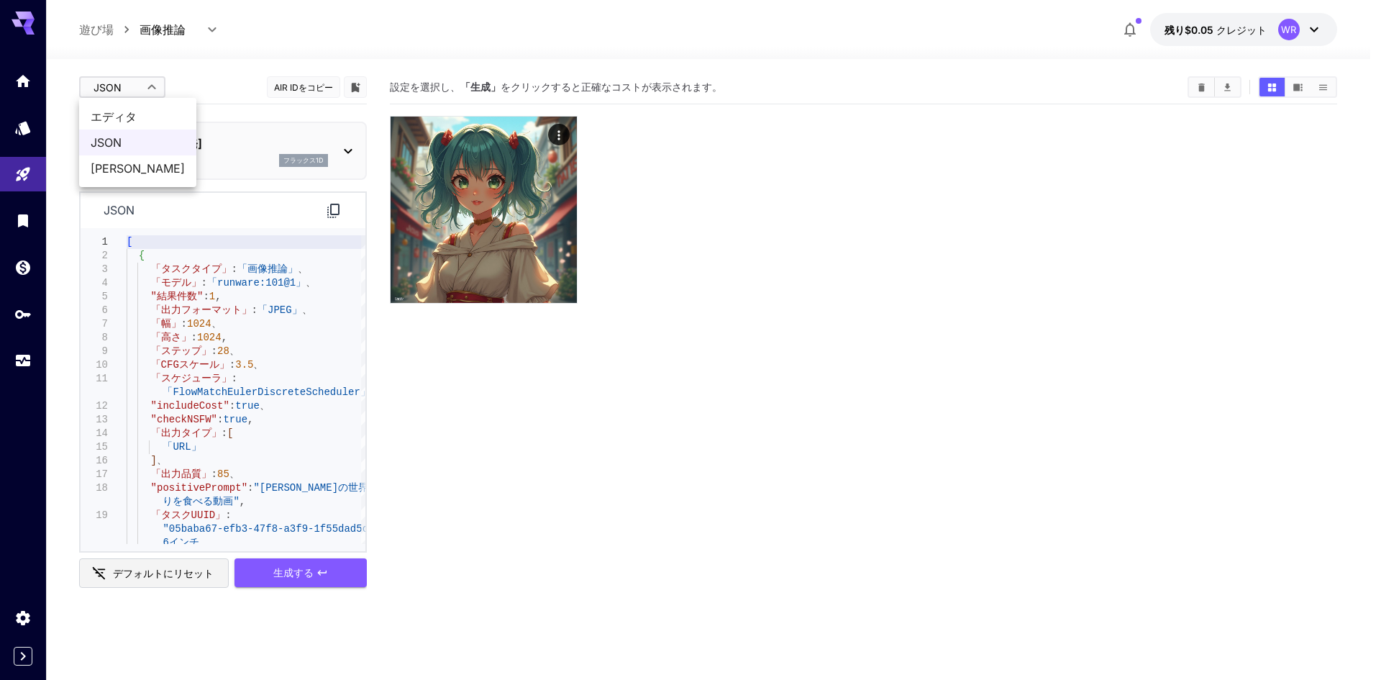
click at [141, 160] on span "カール" at bounding box center [138, 168] width 94 height 17
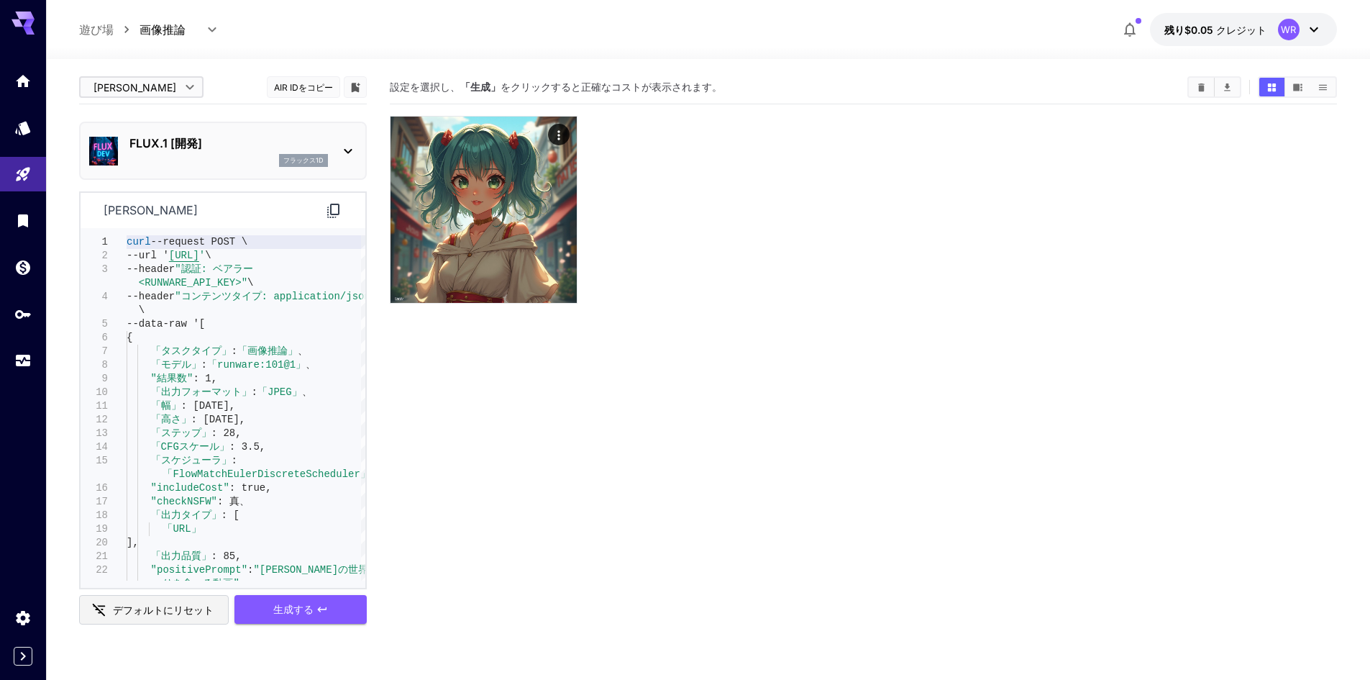
click at [155, 78] on body "**********" at bounding box center [685, 396] width 1370 height 793
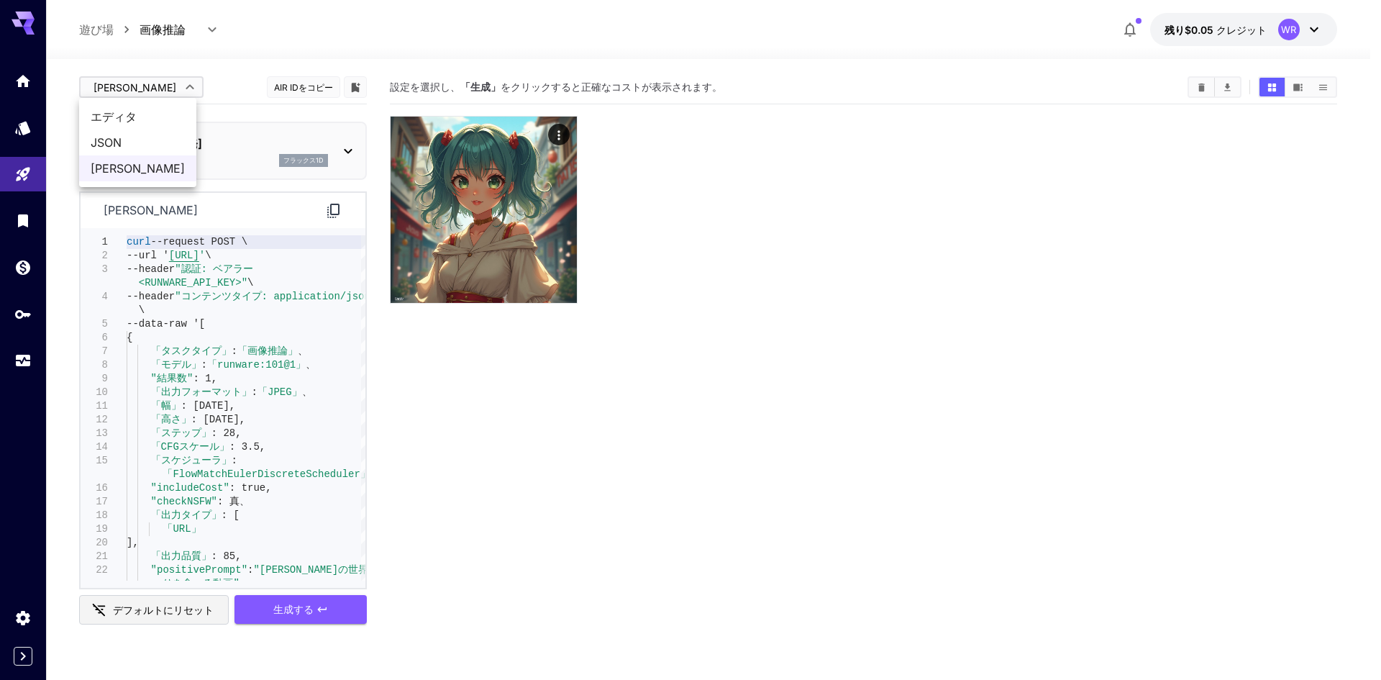
click at [149, 111] on span "エディタ" at bounding box center [138, 116] width 94 height 17
type input "****"
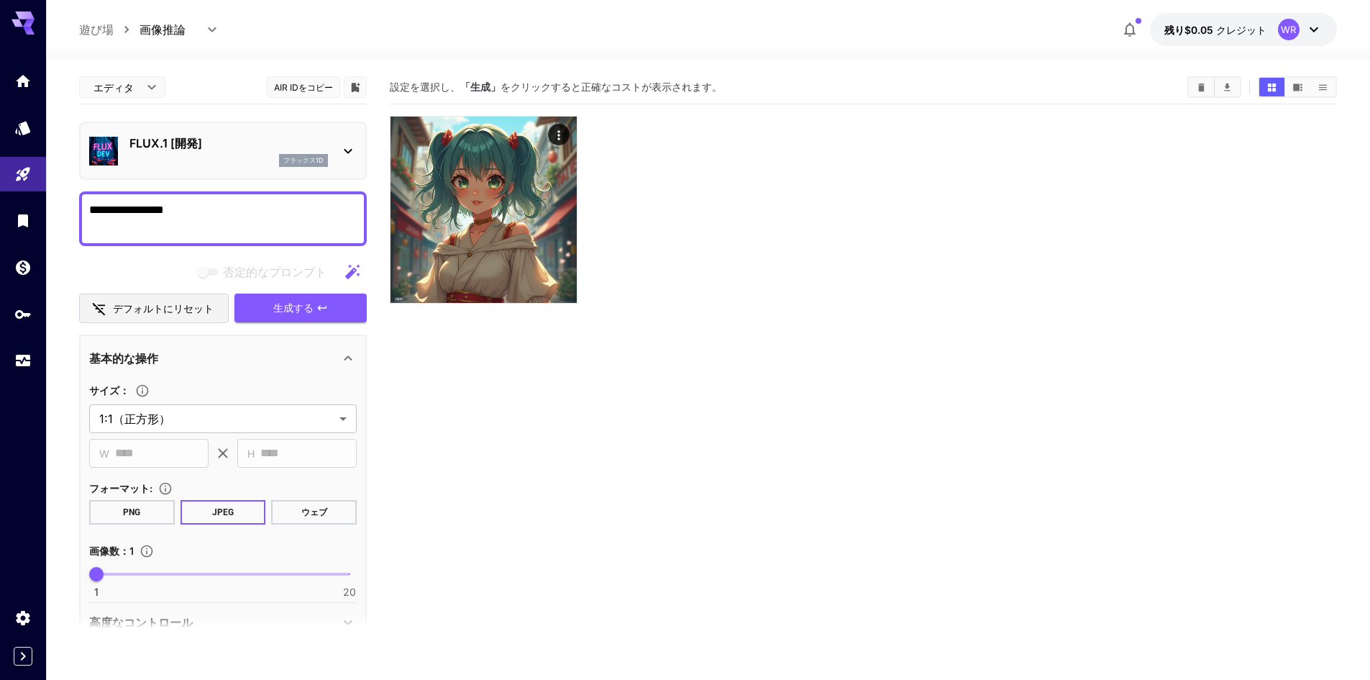
click at [347, 354] on icon at bounding box center [348, 358] width 17 height 17
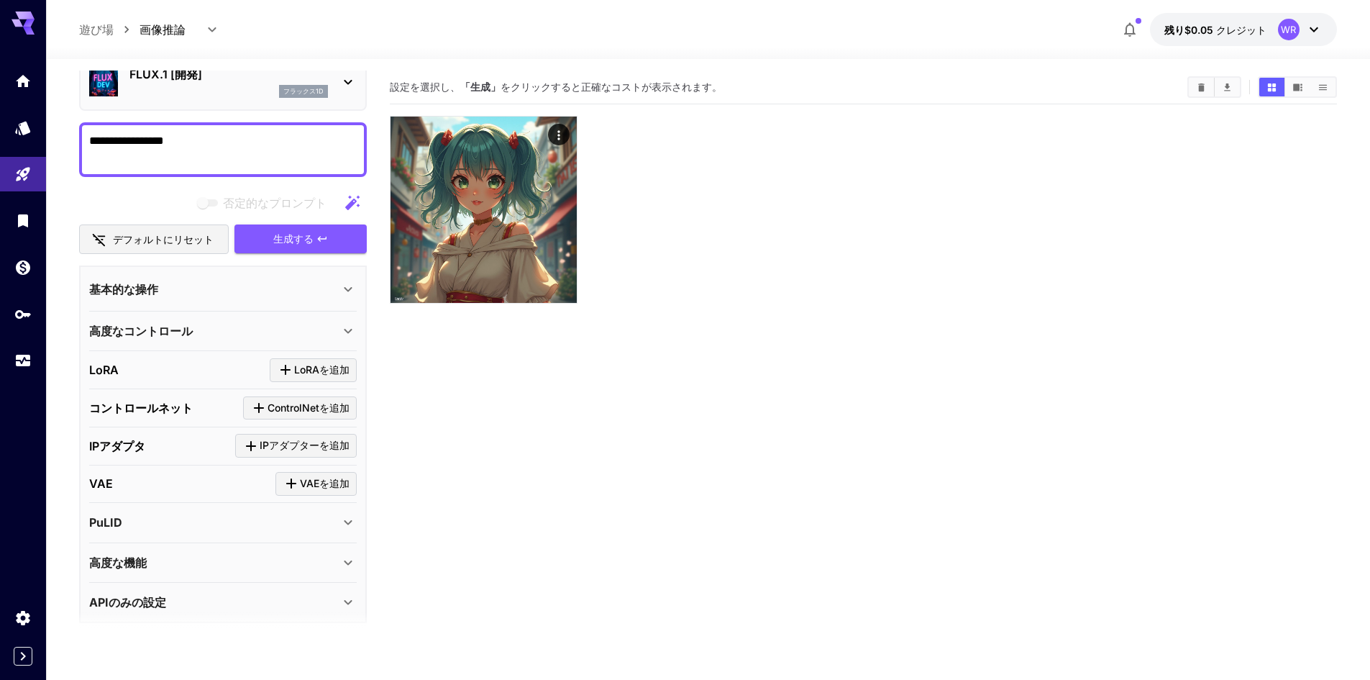
scroll to position [80, 0]
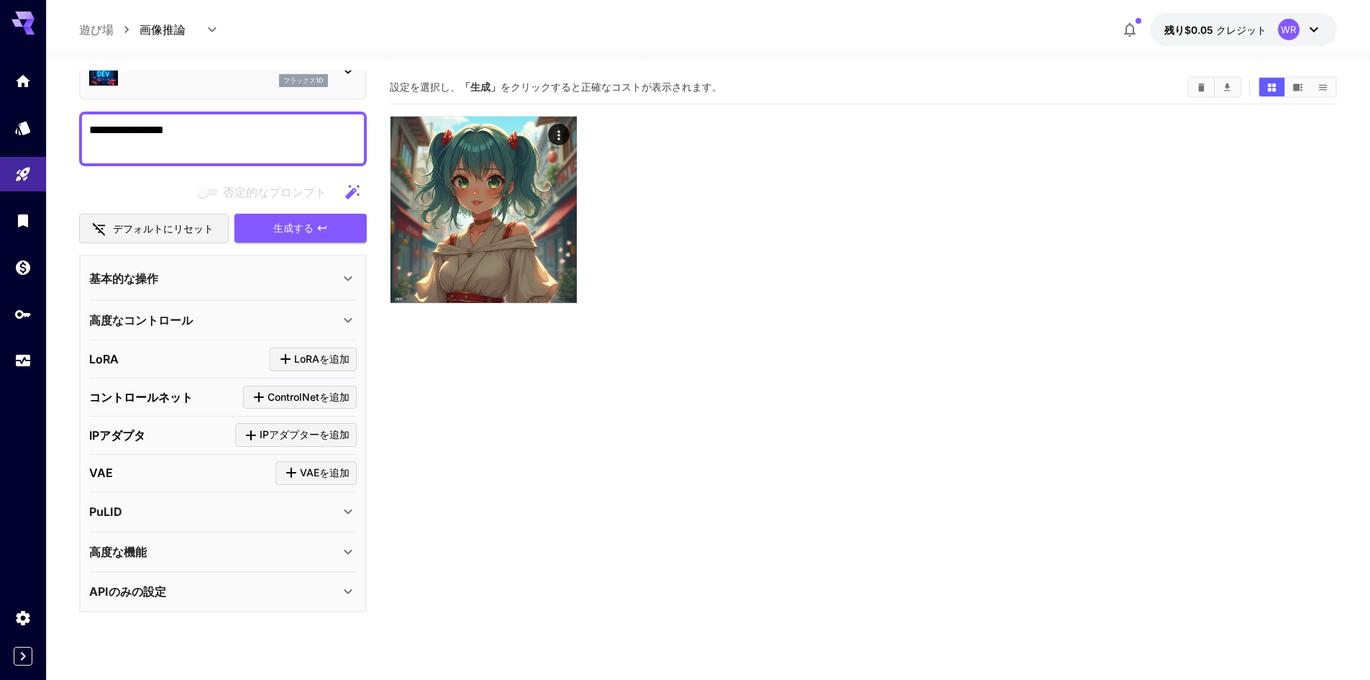
click at [278, 550] on div "高度な機能" at bounding box center [214, 551] width 250 height 17
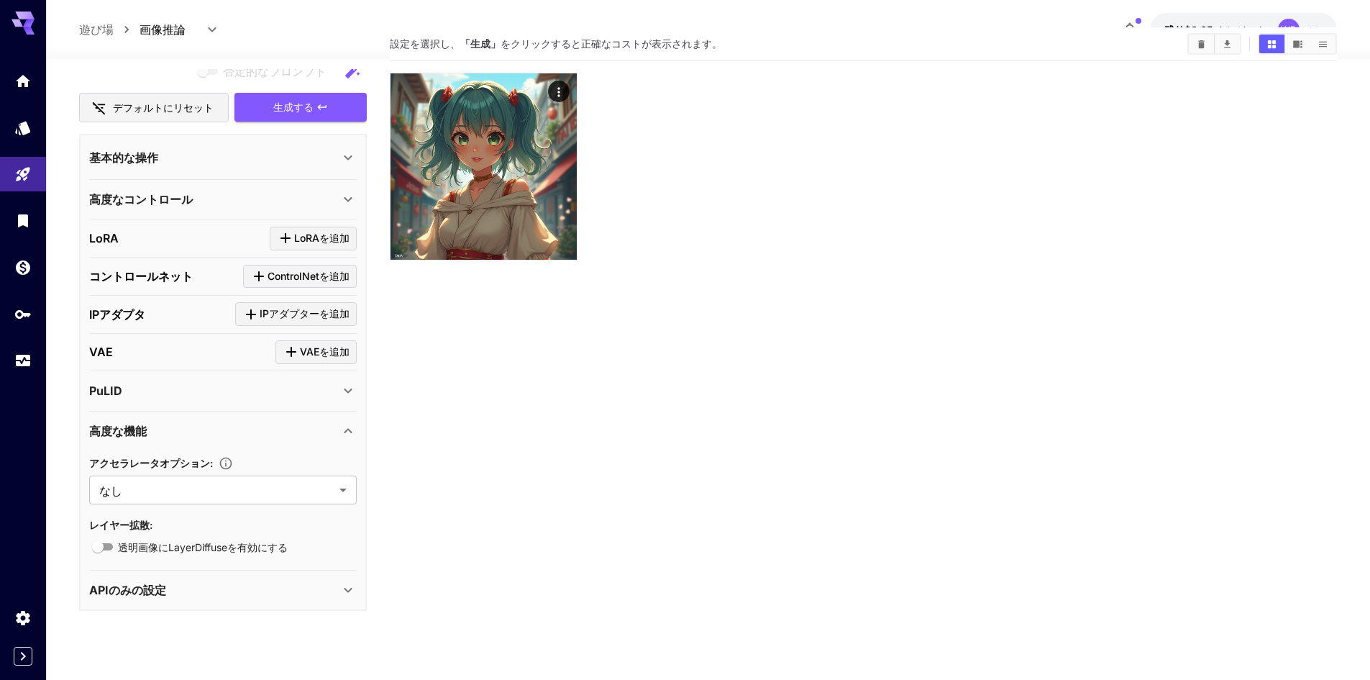
scroll to position [114, 0]
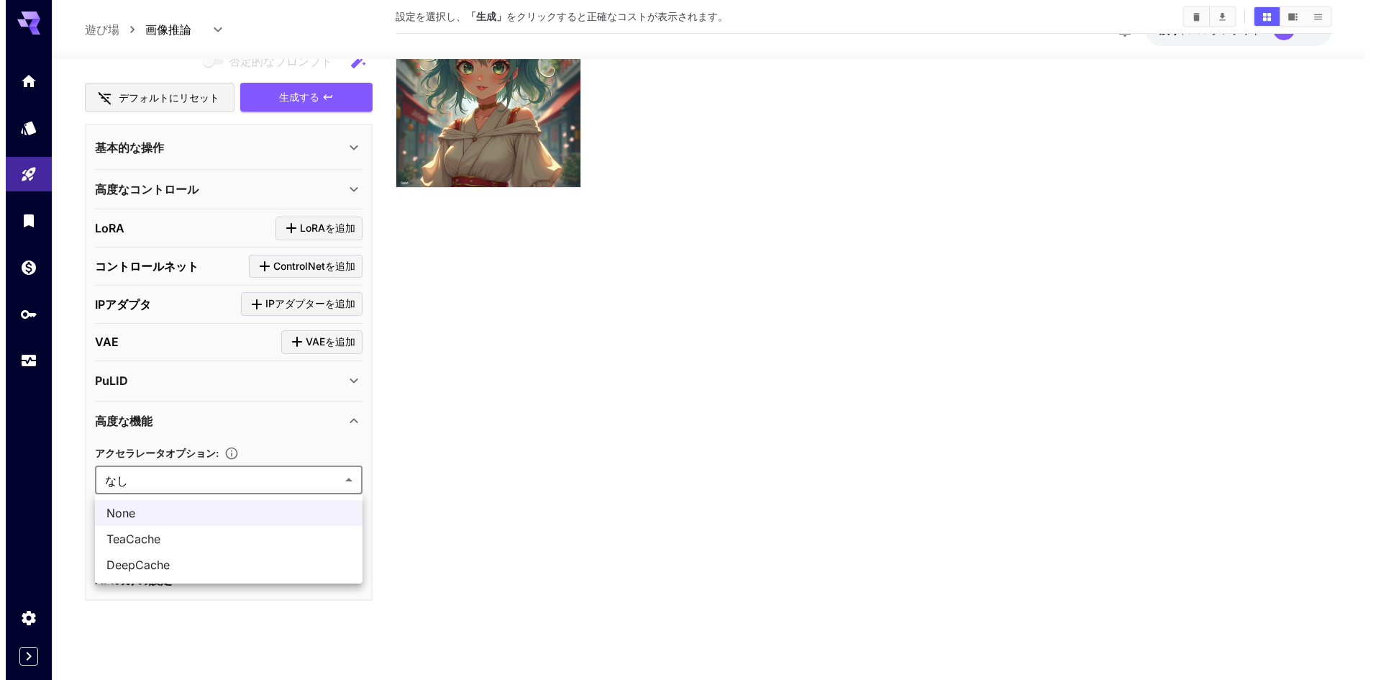
click at [309, 482] on body "**********" at bounding box center [685, 282] width 1370 height 793
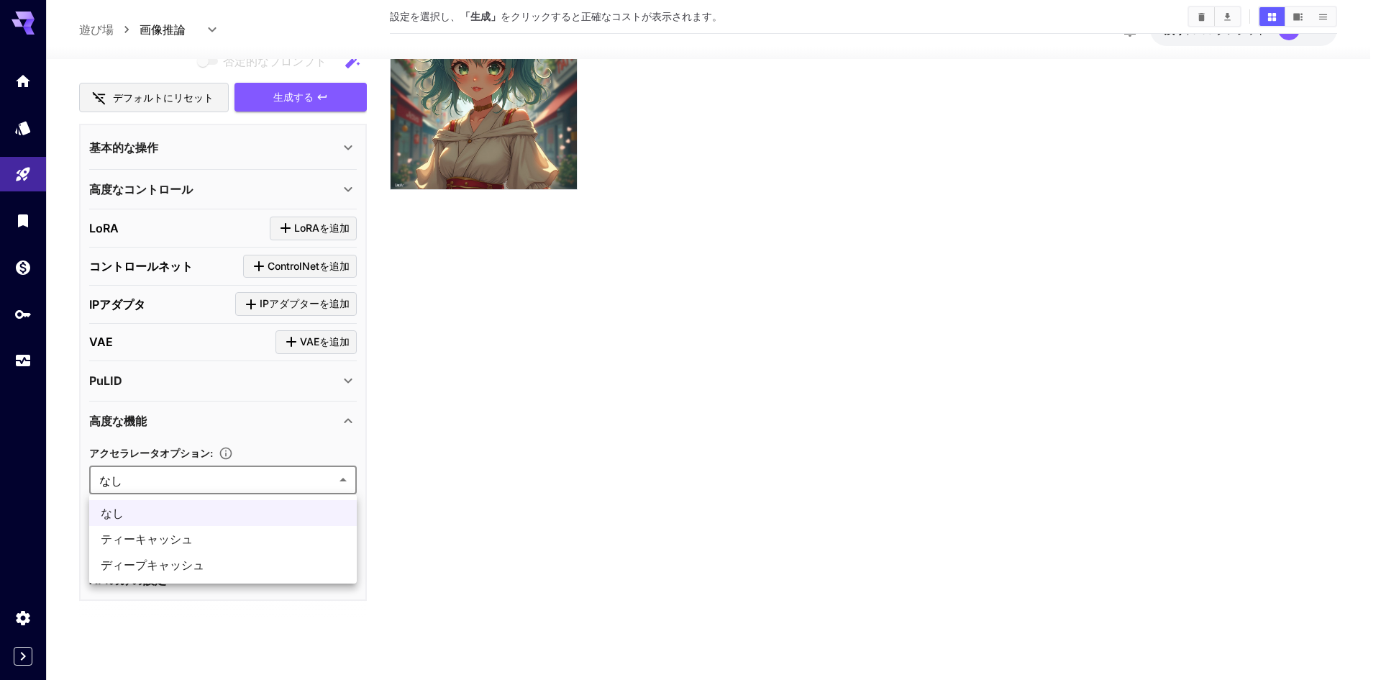
click at [325, 482] on div at bounding box center [690, 340] width 1381 height 680
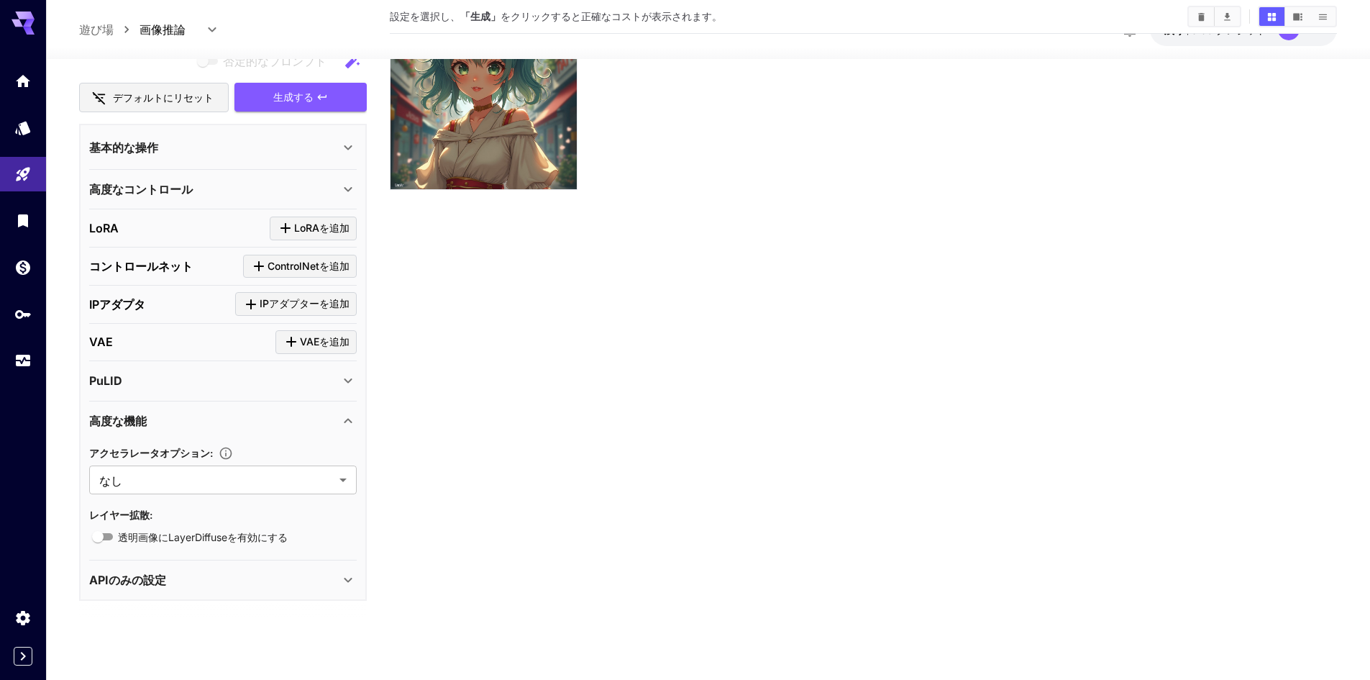
click at [337, 419] on div "高度な機能" at bounding box center [214, 420] width 250 height 17
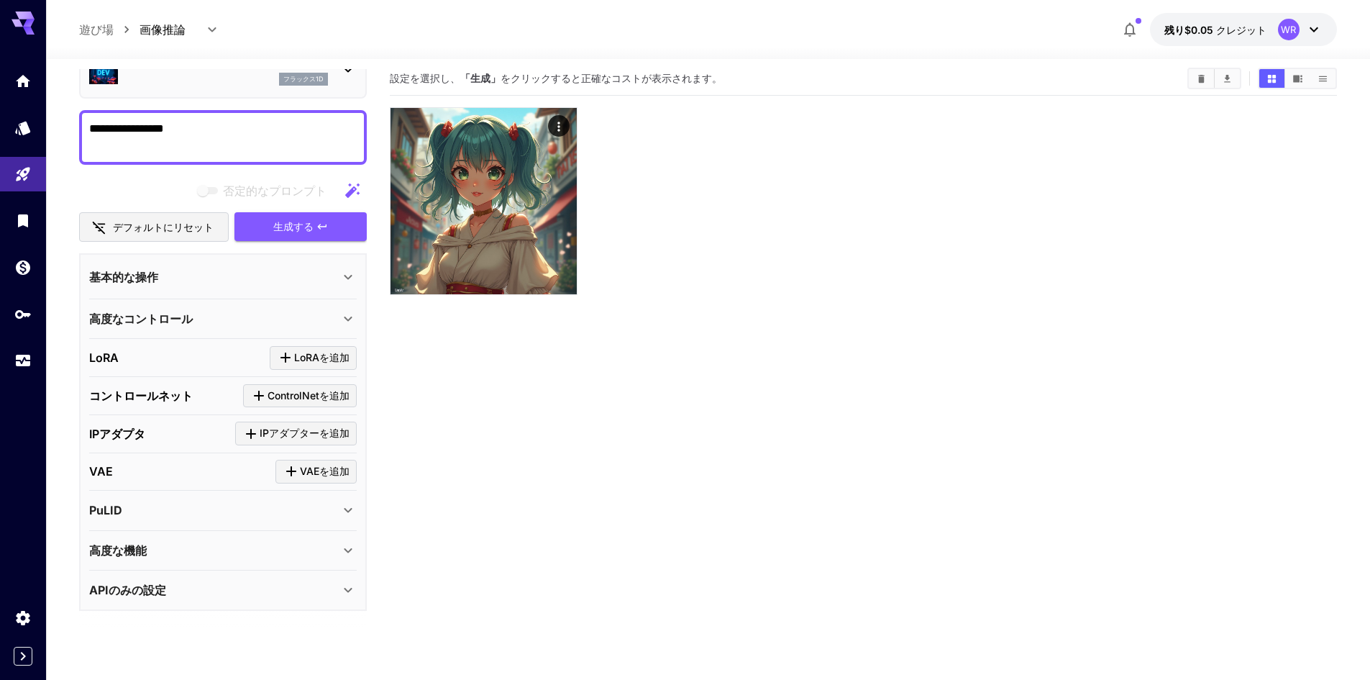
scroll to position [0, 0]
